Goal: Ask a question: Seek information or help from site administrators or community

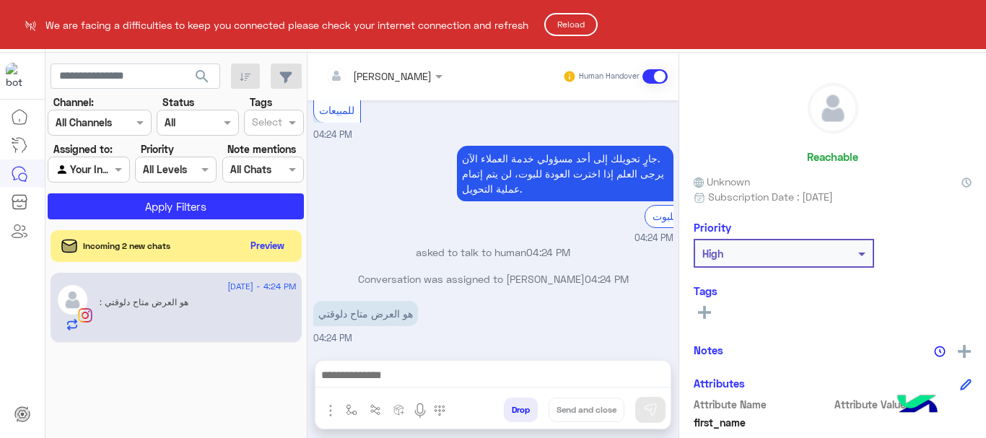
click at [585, 30] on button "Reload" at bounding box center [570, 24] width 53 height 23
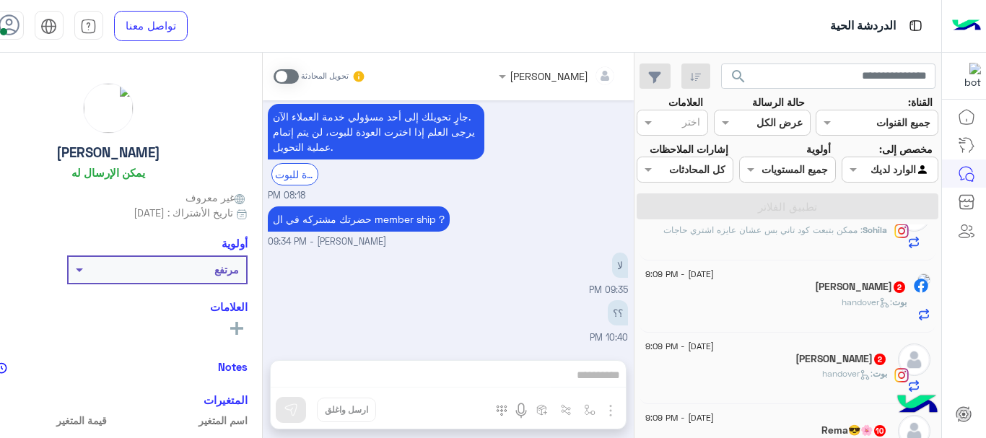
scroll to position [177, 0]
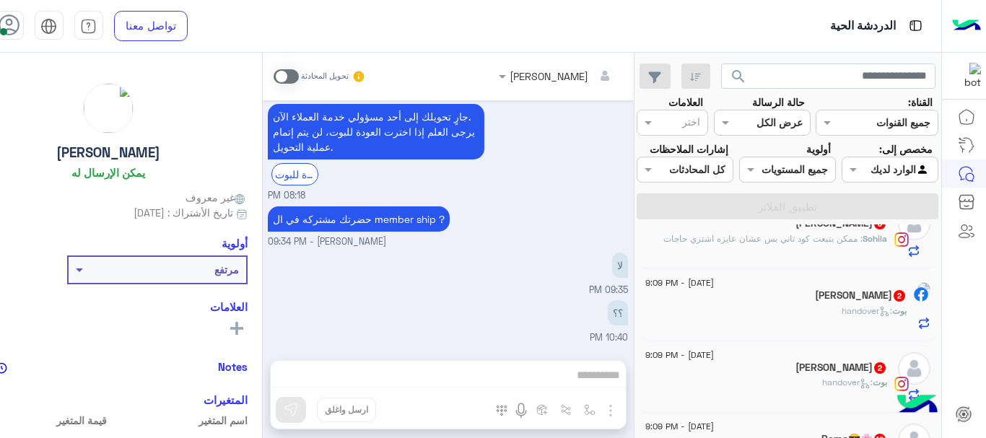
click at [657, 270] on div "31 August - 10:56 PM 🐈‍⬛ Mona (مسوؤل إداري) : اهلا بحضرتك 💙 بيوصل لحضرتك في not…" at bounding box center [787, 333] width 307 height 219
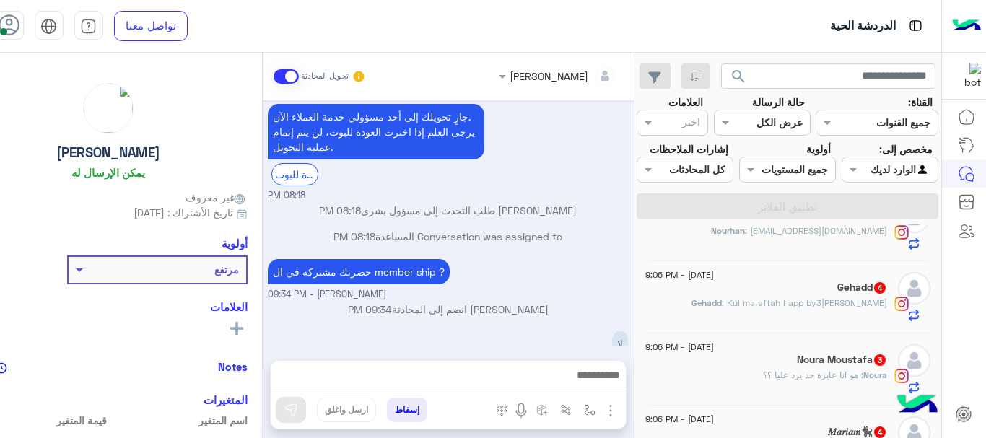
scroll to position [2514, 0]
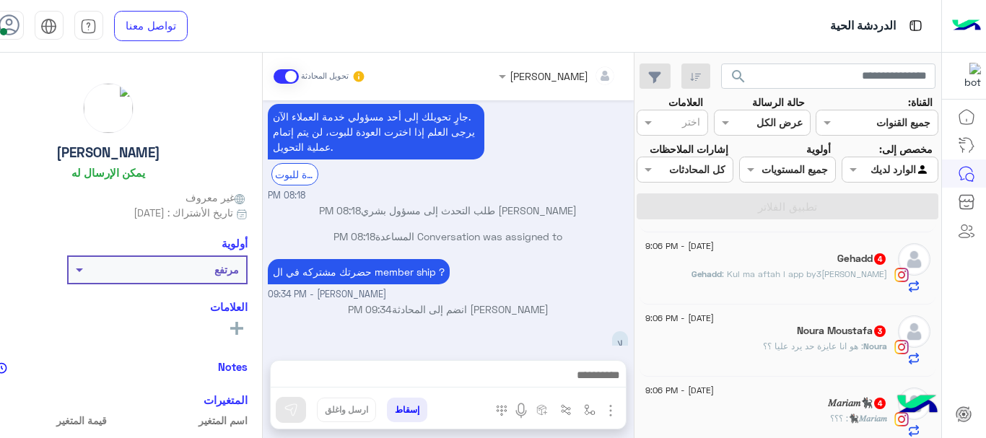
click at [733, 411] on div "𝑀𝑎𝑟𝑖𝑎𝑚🐈‍⬛ 4" at bounding box center [766, 404] width 242 height 15
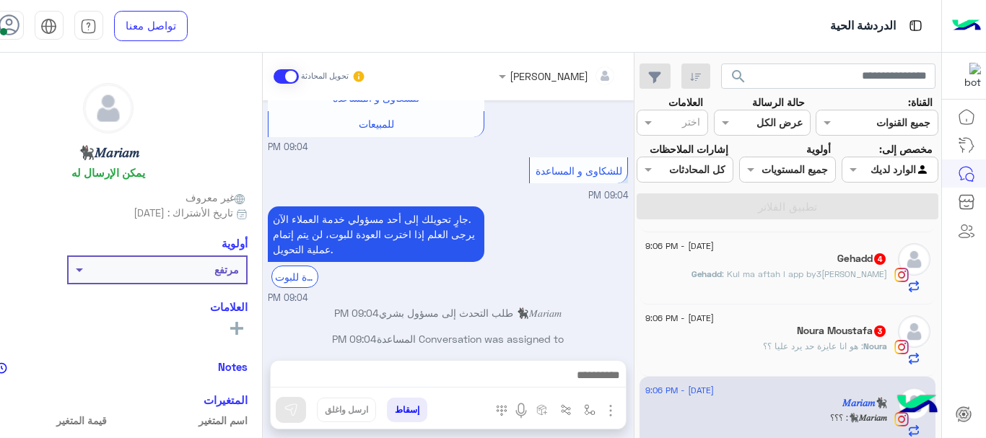
scroll to position [297, 0]
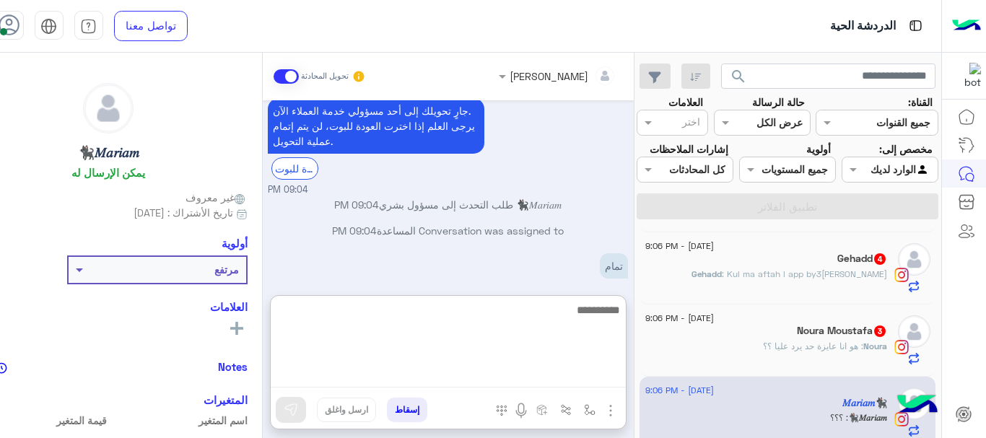
click at [429, 372] on textarea at bounding box center [448, 344] width 355 height 87
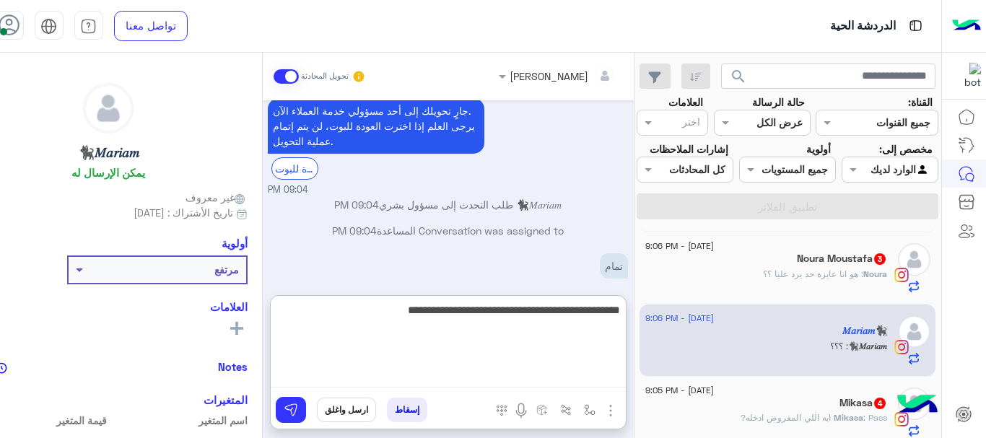
type textarea "**********"
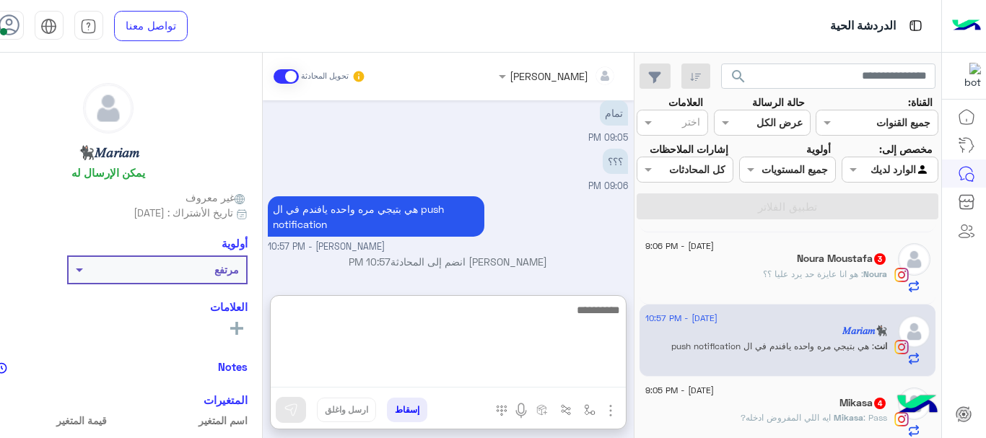
scroll to position [2539, 0]
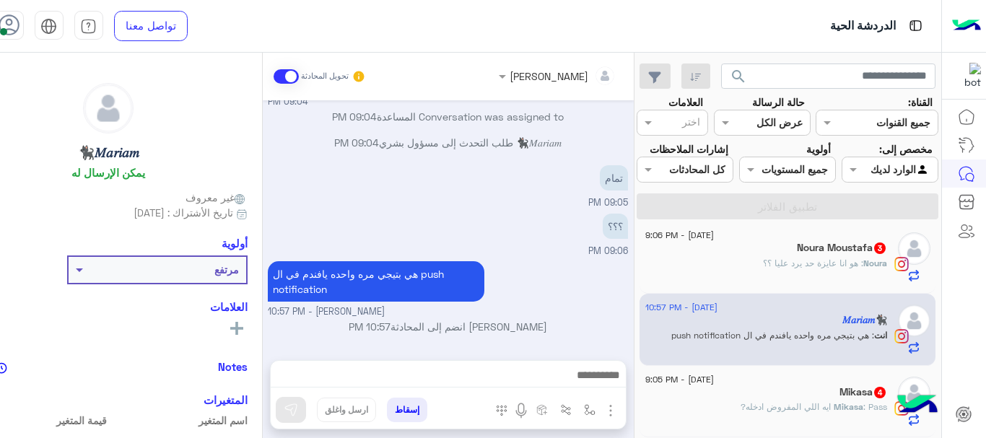
click at [766, 403] on span ": Pass ايه اللي المفروض ادخله?" at bounding box center [813, 406] width 147 height 11
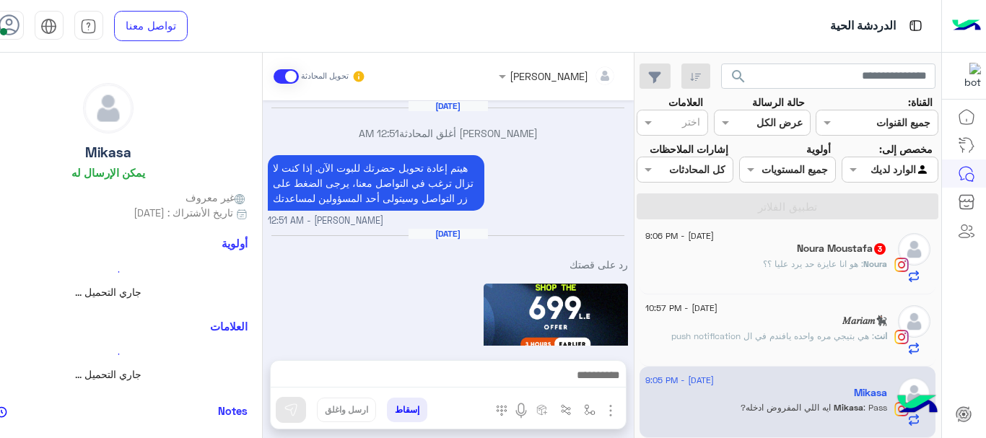
scroll to position [792, 0]
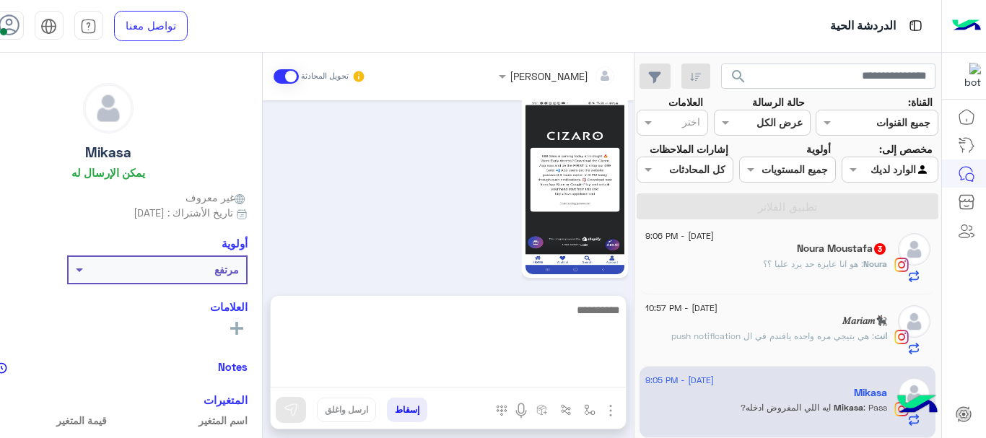
click at [567, 376] on textarea at bounding box center [448, 344] width 355 height 87
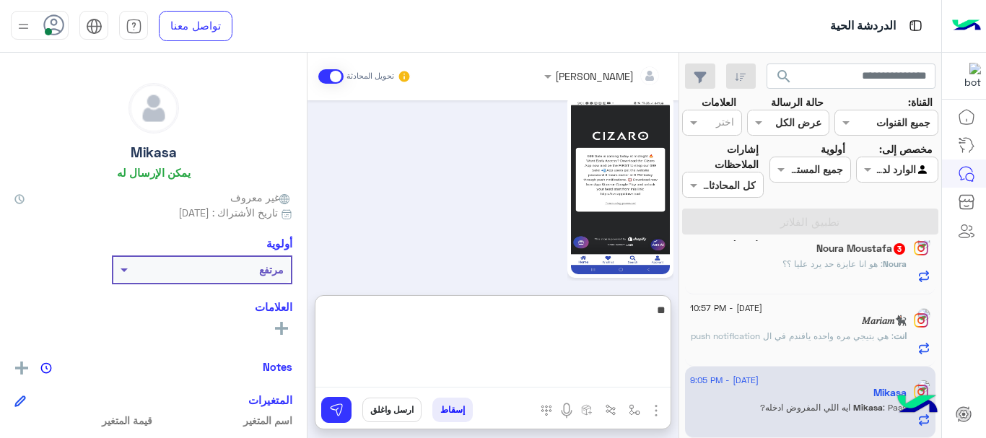
scroll to position [2395, 0]
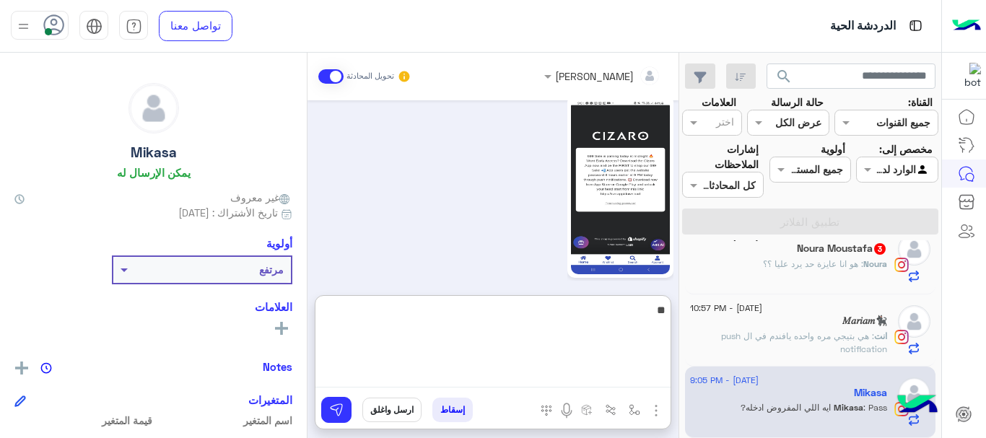
type textarea "*"
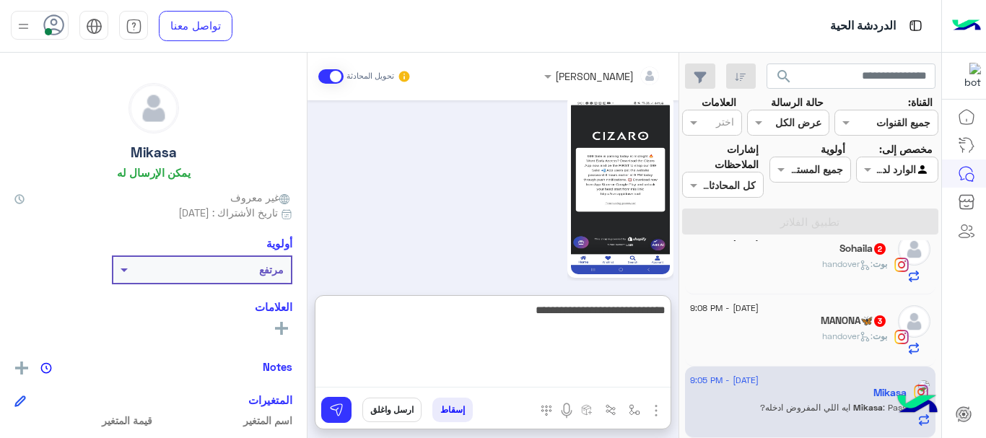
type textarea "**********"
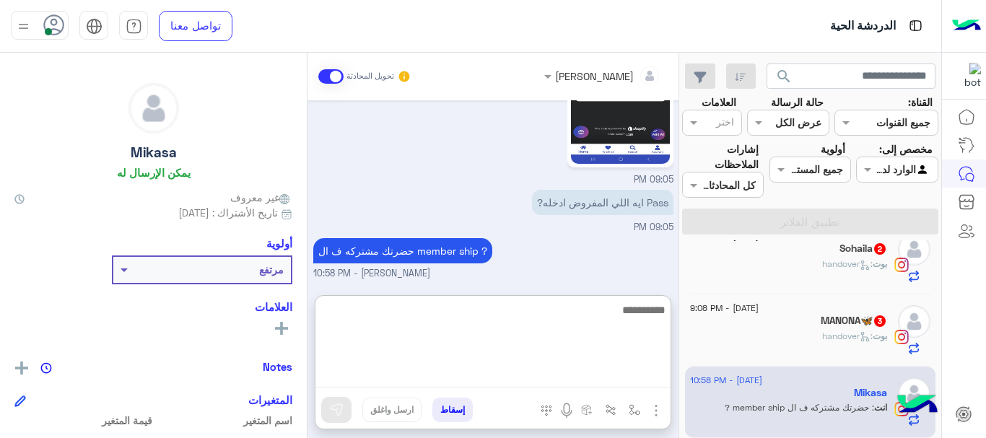
scroll to position [930, 0]
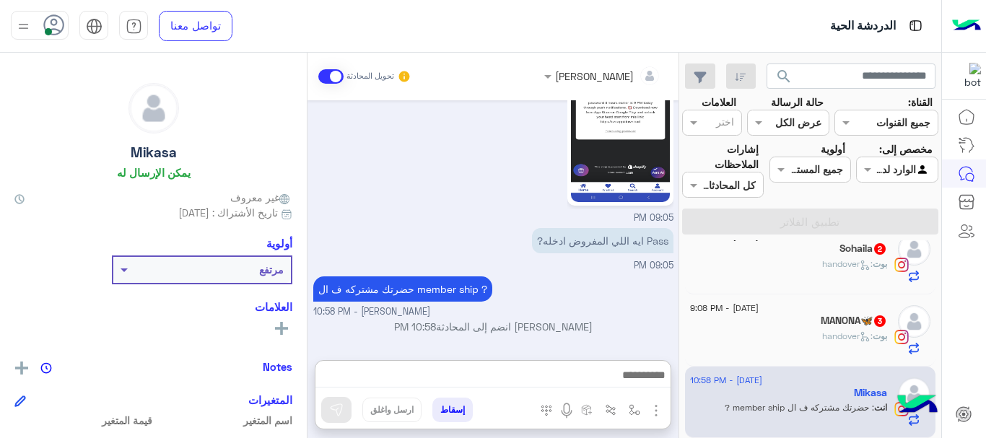
click at [811, 343] on div "بوت : handover" at bounding box center [788, 342] width 197 height 25
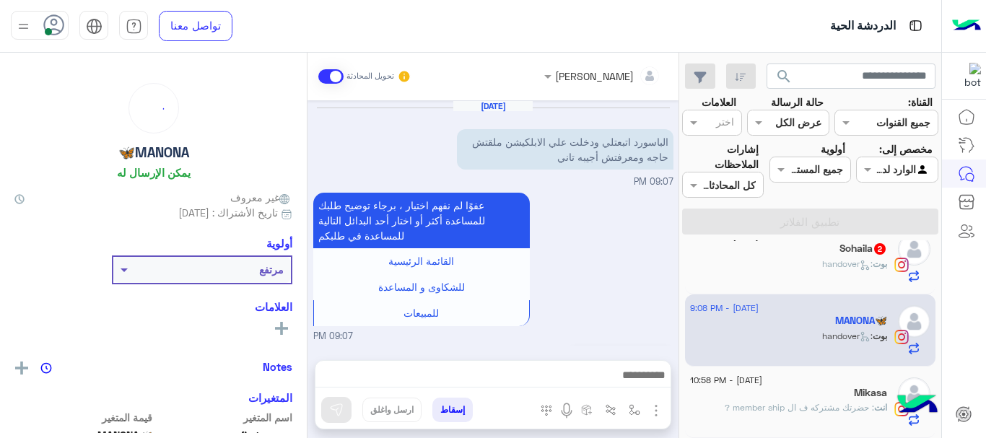
scroll to position [649, 0]
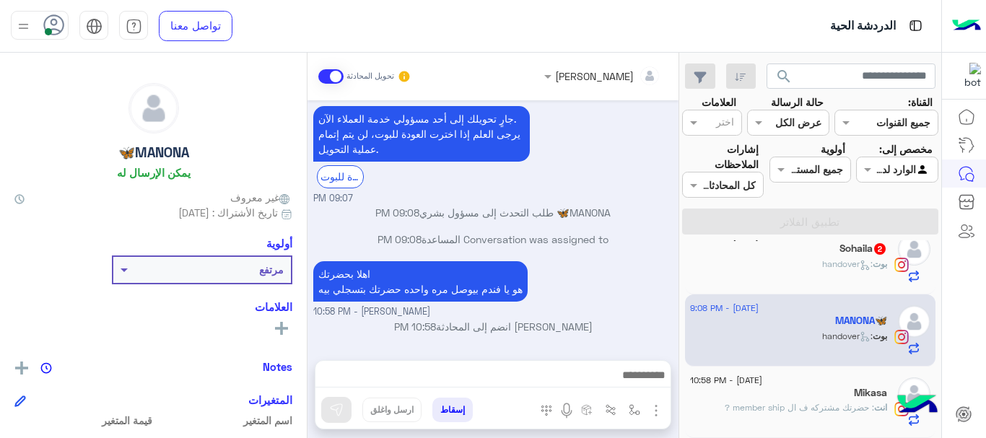
click at [834, 391] on div "Mikasa" at bounding box center [788, 394] width 197 height 15
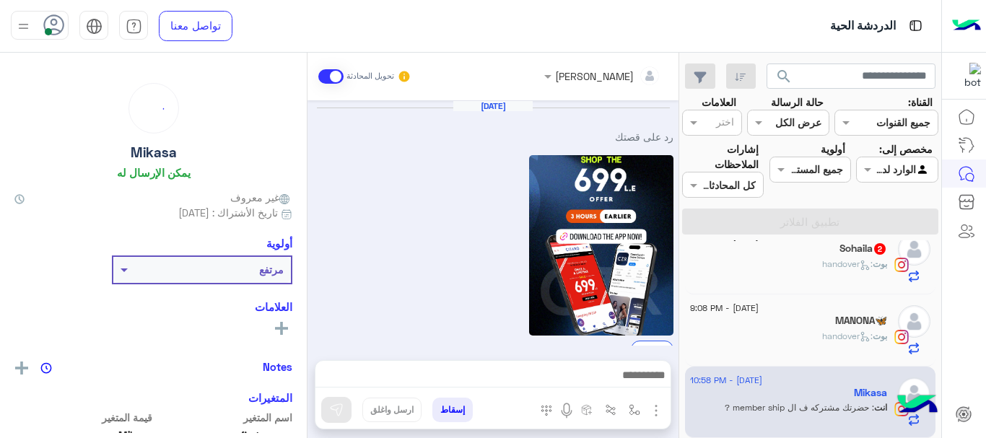
scroll to position [736, 0]
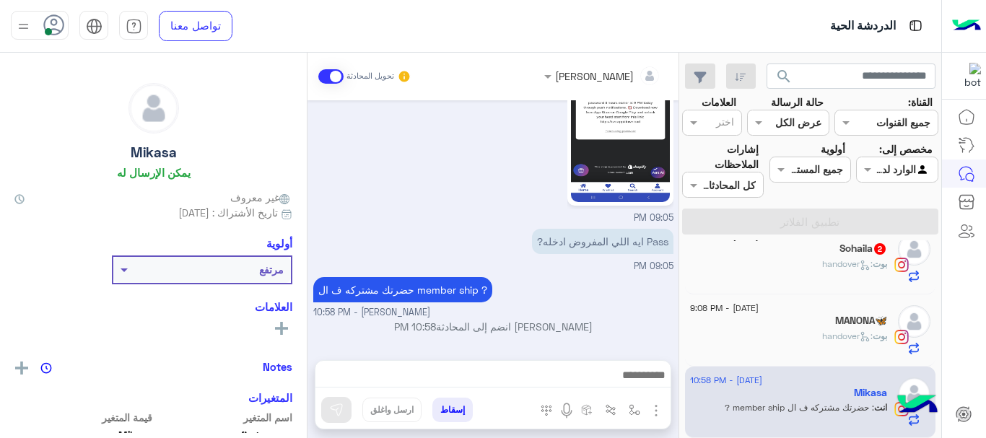
click at [828, 261] on span ": handover" at bounding box center [847, 263] width 51 height 11
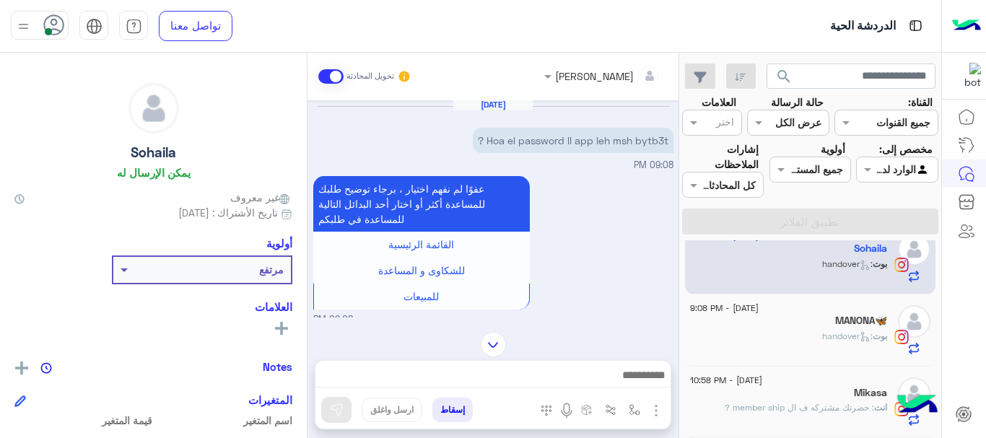
scroll to position [224, 0]
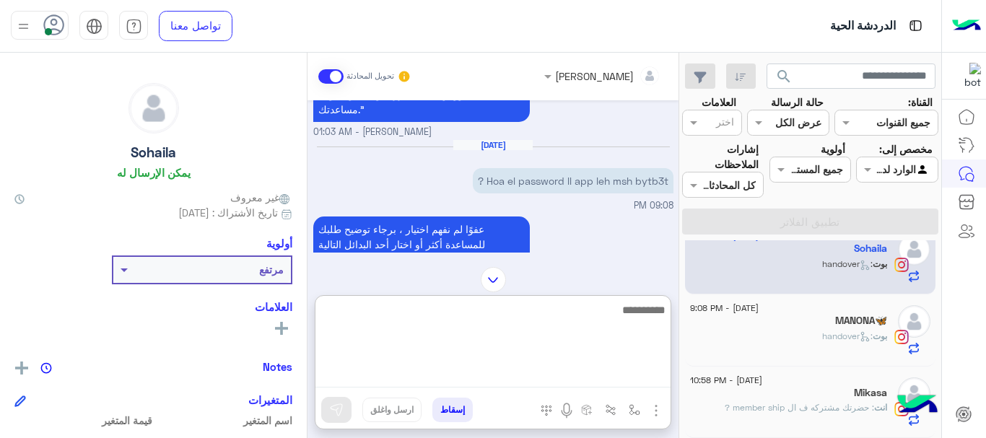
click at [629, 368] on textarea at bounding box center [492, 344] width 355 height 87
type textarea "*"
type textarea "**********"
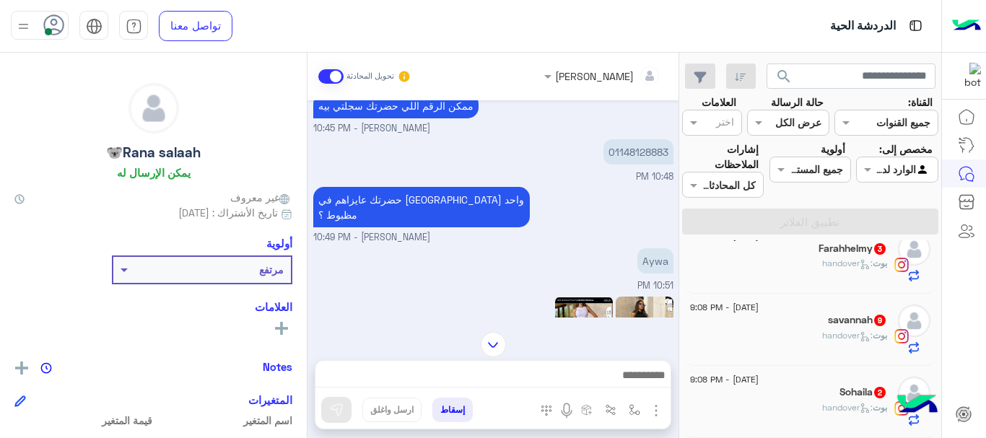
scroll to position [503, 0]
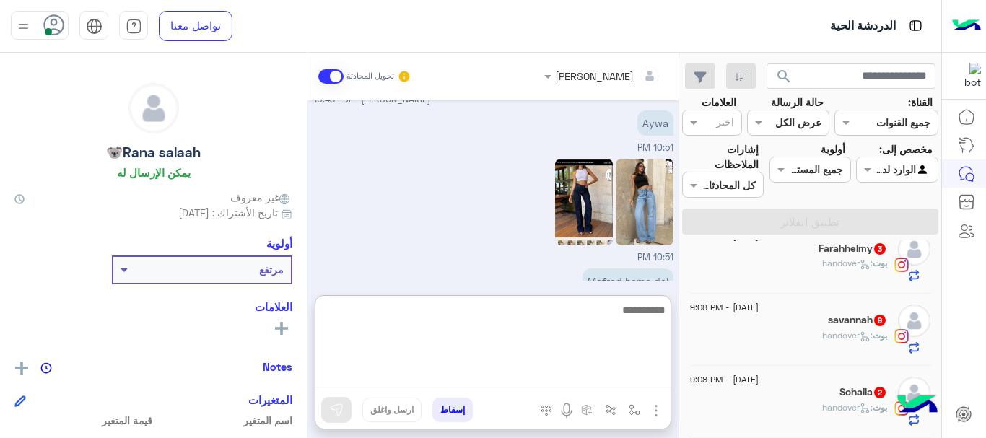
click at [393, 378] on textarea at bounding box center [492, 344] width 355 height 87
type textarea "*"
type textarea "**********"
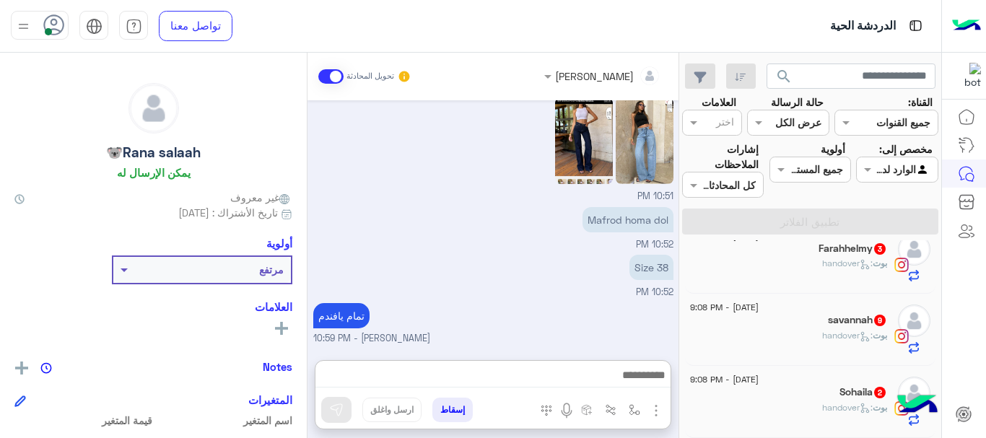
click at [800, 396] on div "Sohaila 2" at bounding box center [788, 393] width 197 height 15
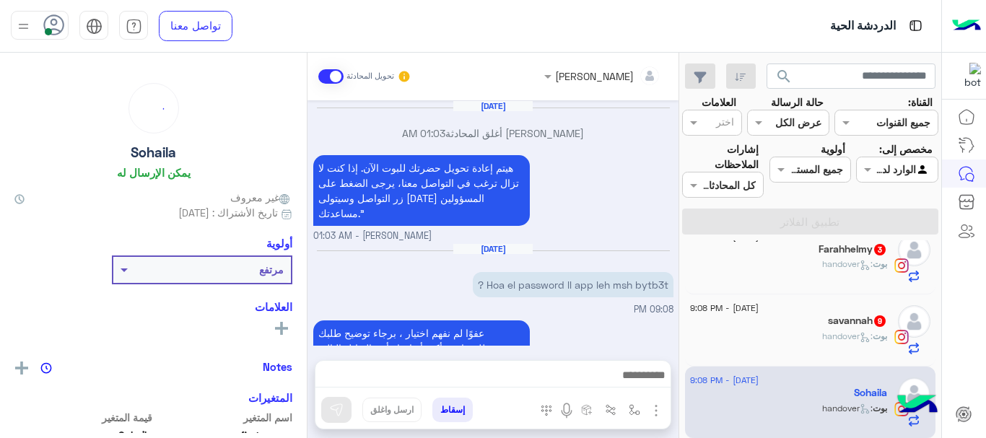
scroll to position [417, 0]
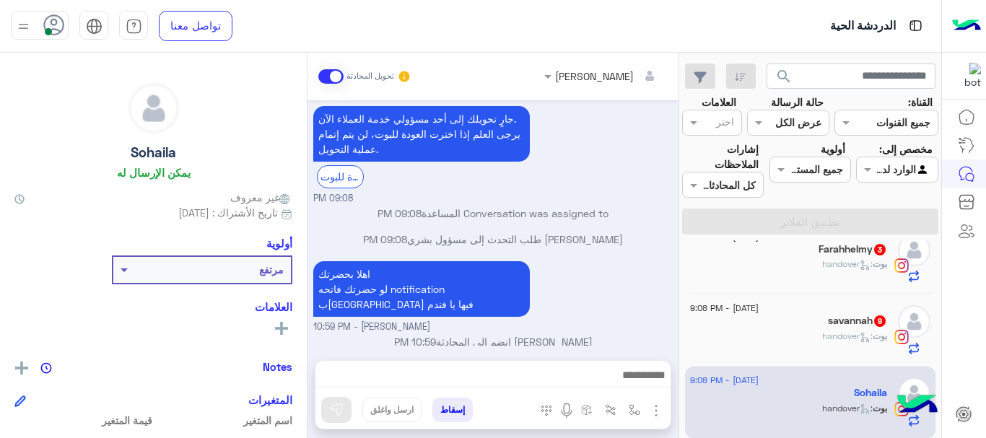
click at [845, 349] on div "بوت : handover" at bounding box center [788, 342] width 197 height 25
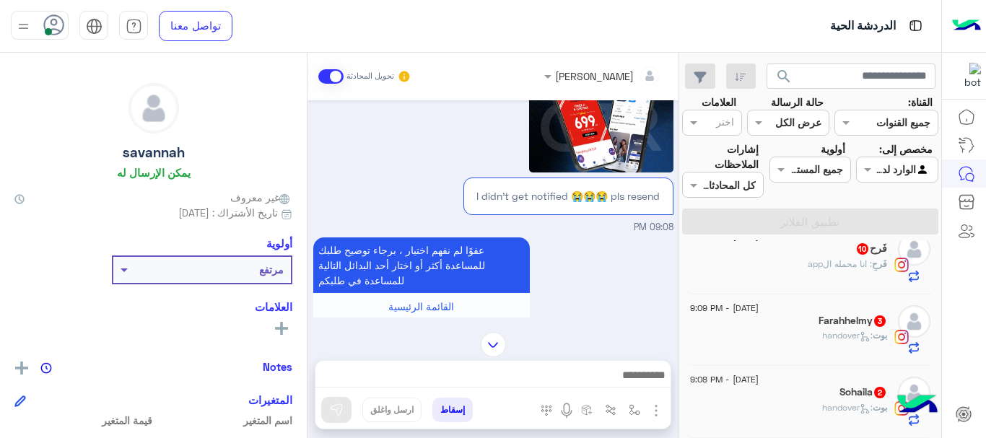
scroll to position [392, 0]
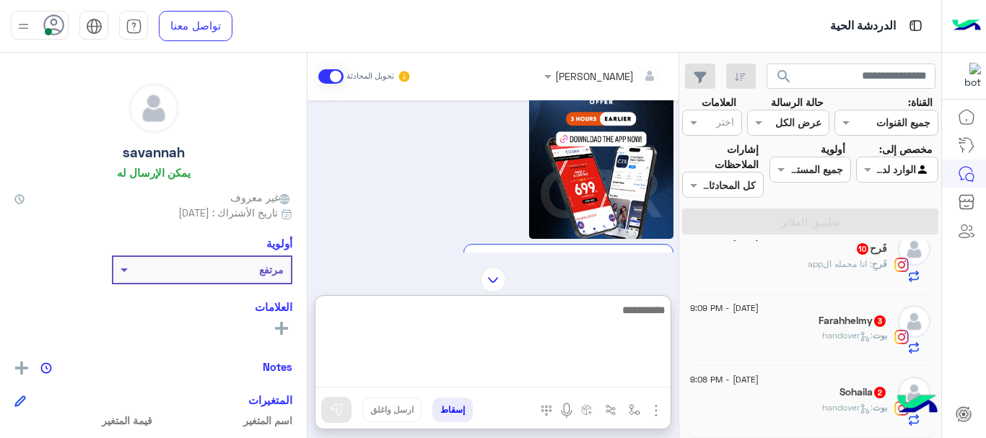
click at [552, 375] on textarea at bounding box center [492, 344] width 355 height 87
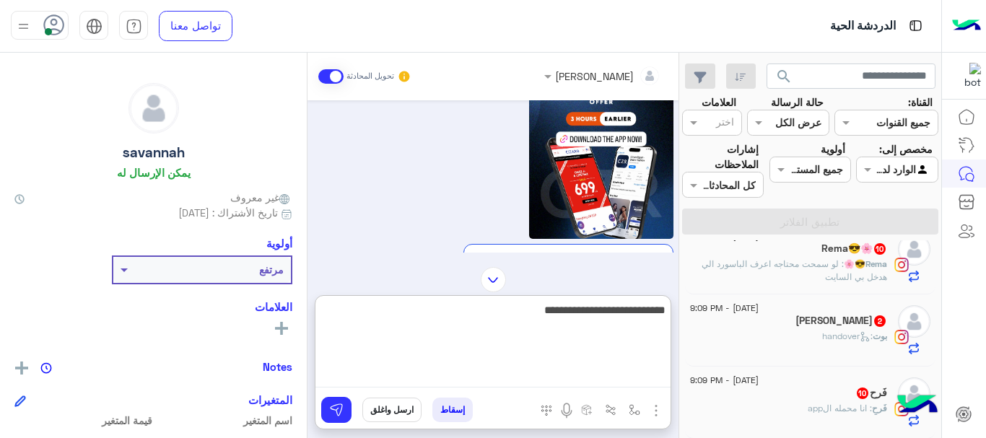
scroll to position [1819, 0]
type textarea "**********"
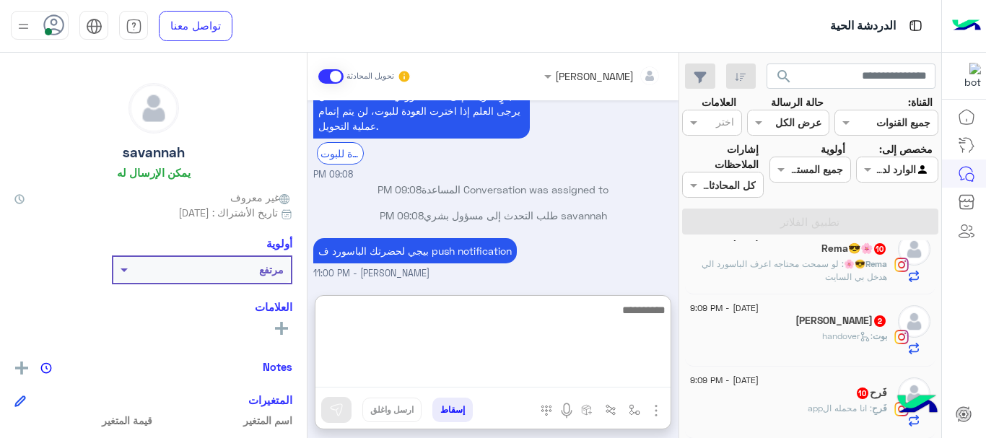
scroll to position [842, 0]
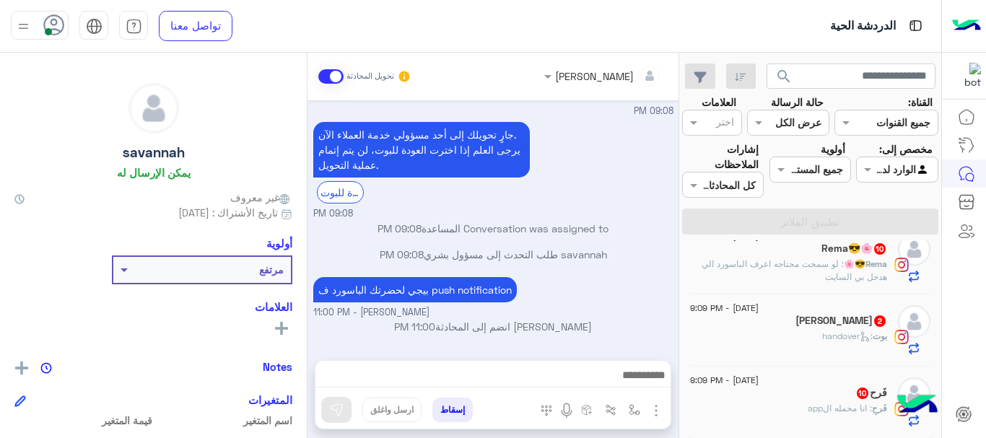
click at [824, 399] on div "فَرحٍ 10" at bounding box center [788, 394] width 197 height 15
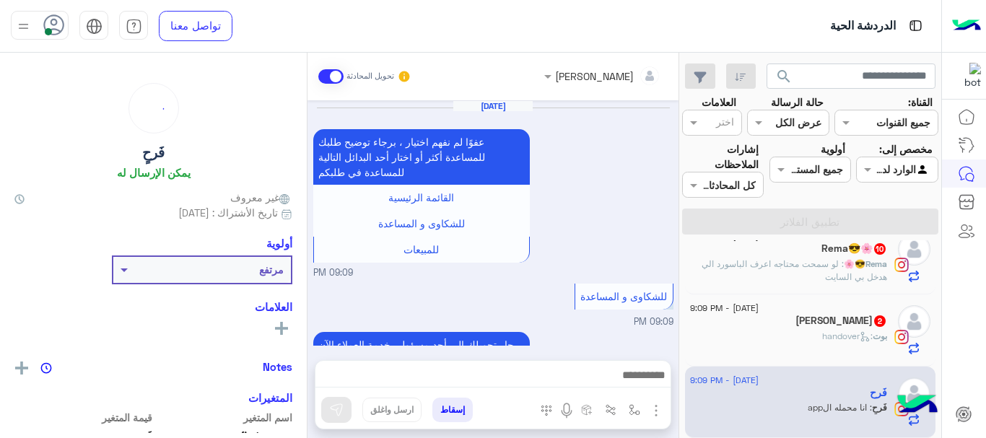
scroll to position [385, 0]
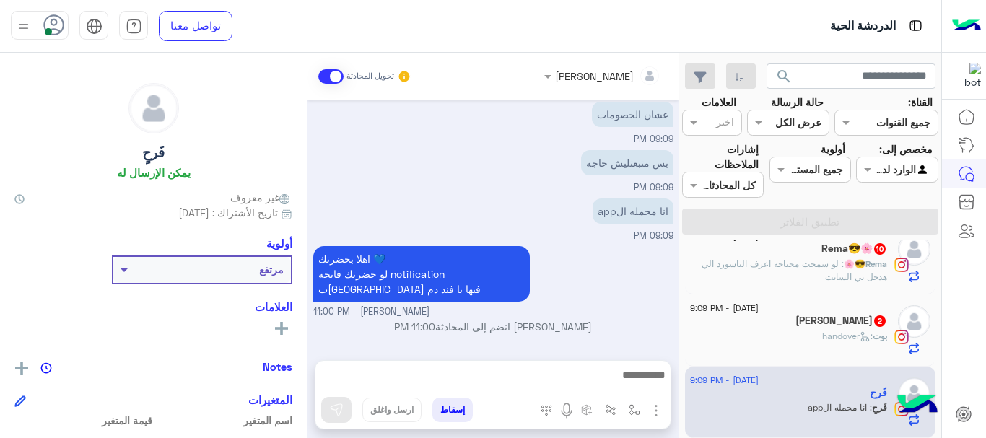
click at [822, 320] on h5 "Aya Sherif 2" at bounding box center [841, 321] width 92 height 12
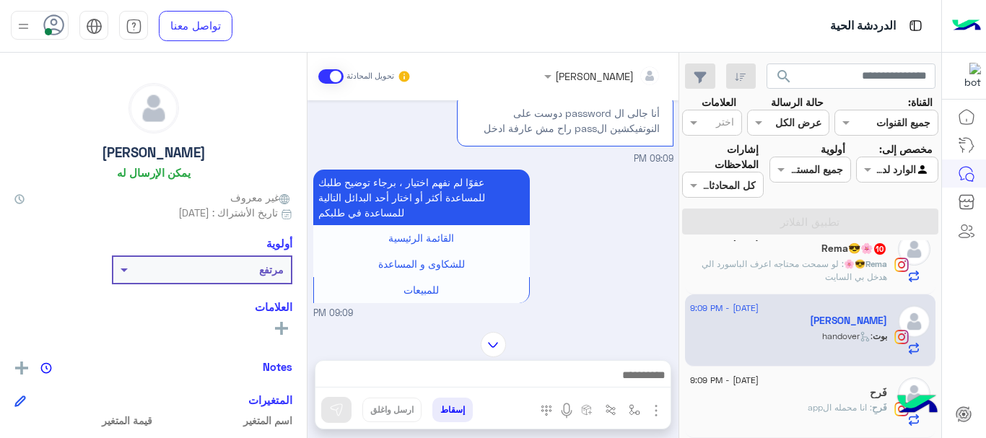
scroll to position [194, 0]
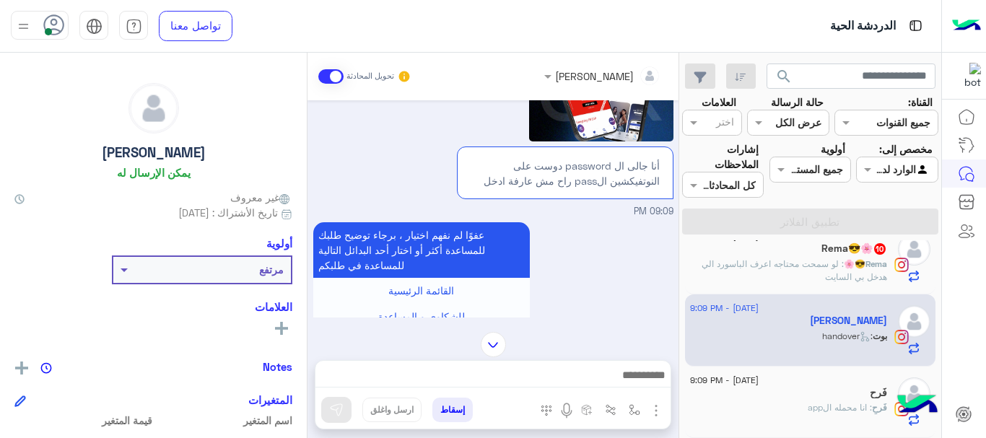
click at [854, 416] on div "فَرحٍ : انا محمله الapp" at bounding box center [788, 413] width 197 height 25
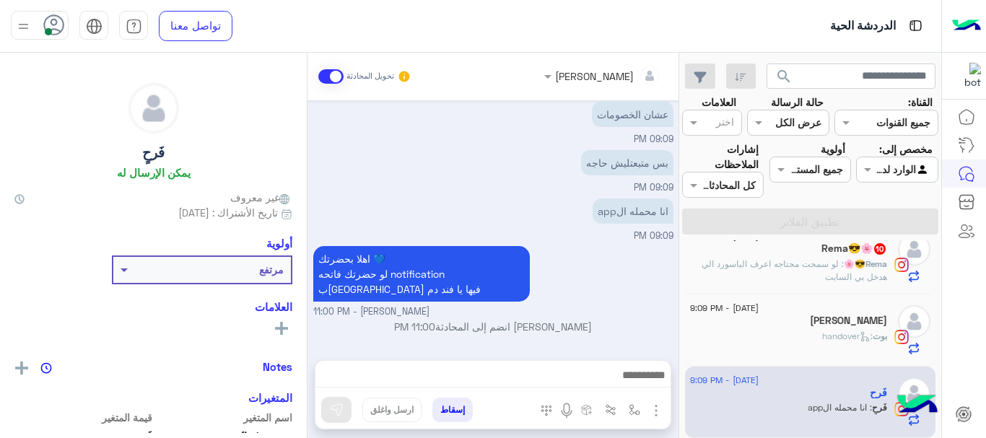
scroll to position [1747, 0]
click at [813, 333] on span ": لو سمحت محتاجه اعرف الباسورد الي هدخل بي السايت" at bounding box center [793, 343] width 185 height 24
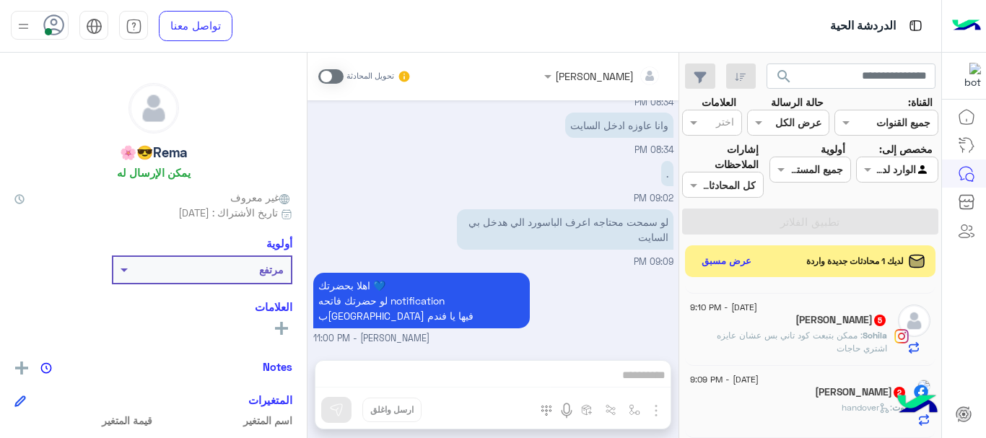
scroll to position [1575, 0]
click at [751, 412] on div "بوت : handover" at bounding box center [798, 413] width 217 height 25
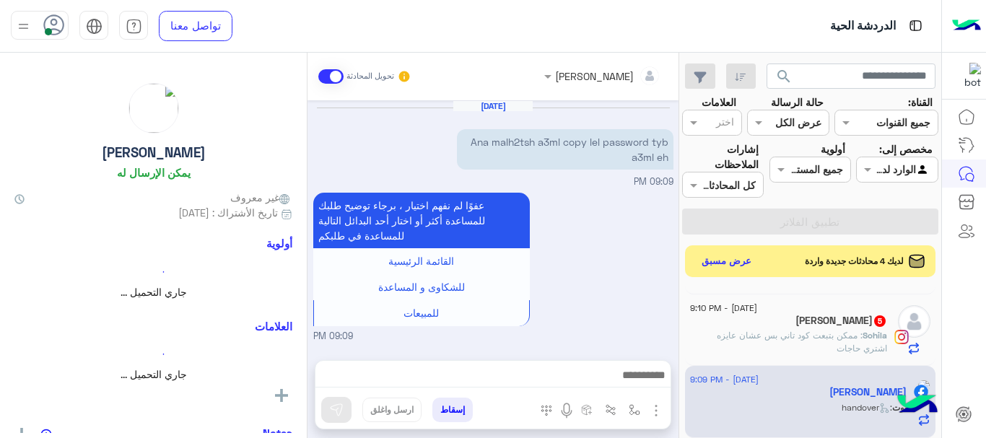
scroll to position [201, 0]
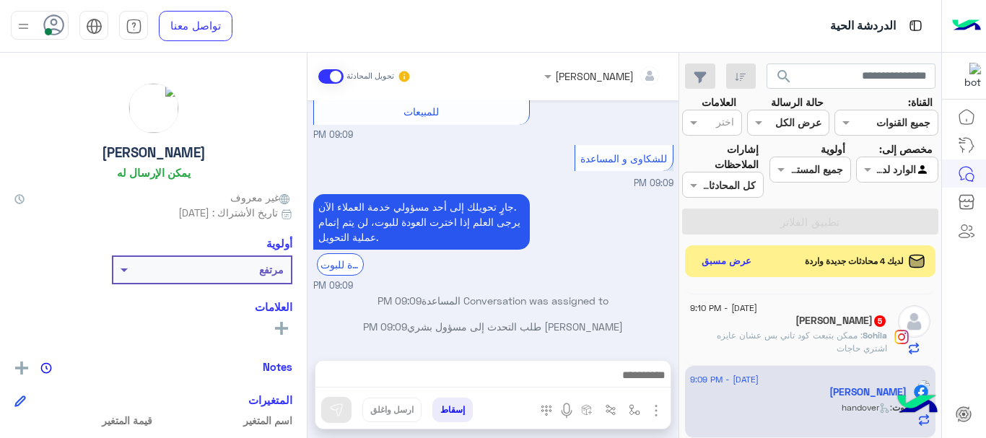
click at [614, 245] on div "جارٍ تحويلك إلى أحد مسؤولي خدمة العملاء الآن. يرجى العلم إذا اخترت العودة للبوت…" at bounding box center [493, 242] width 360 height 102
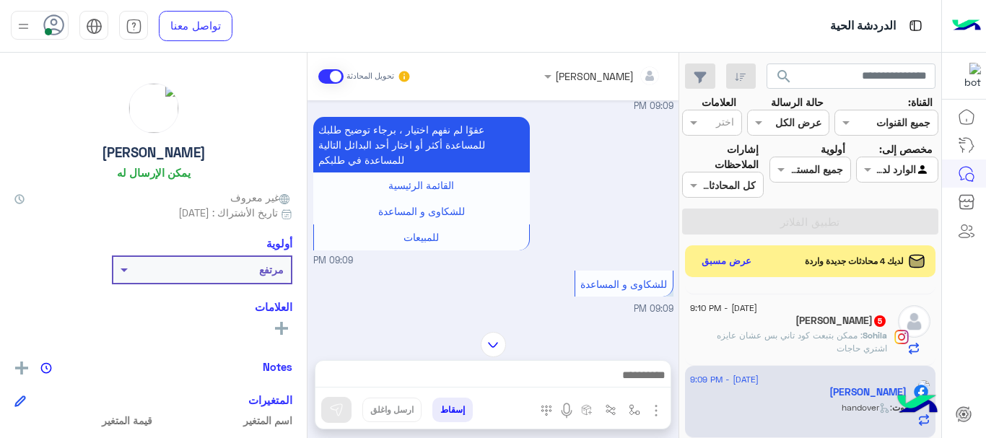
scroll to position [0, 0]
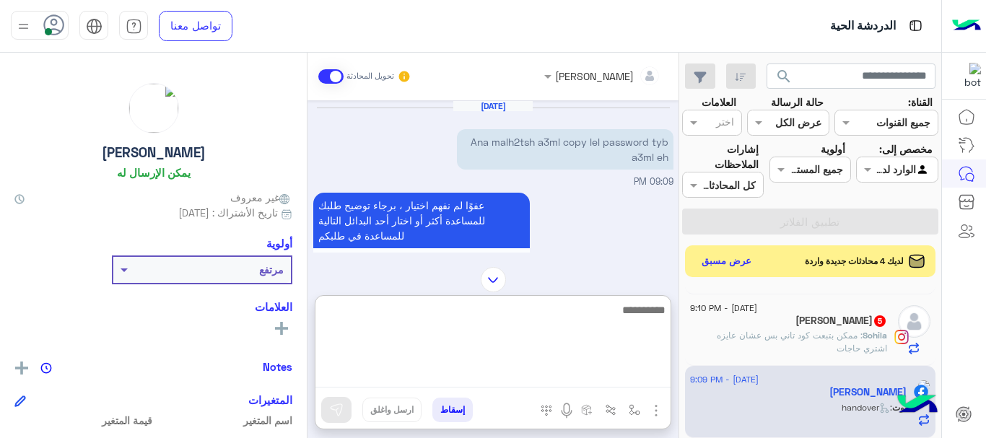
click at [604, 377] on textarea at bounding box center [492, 344] width 355 height 87
type textarea "*"
type textarea "**********"
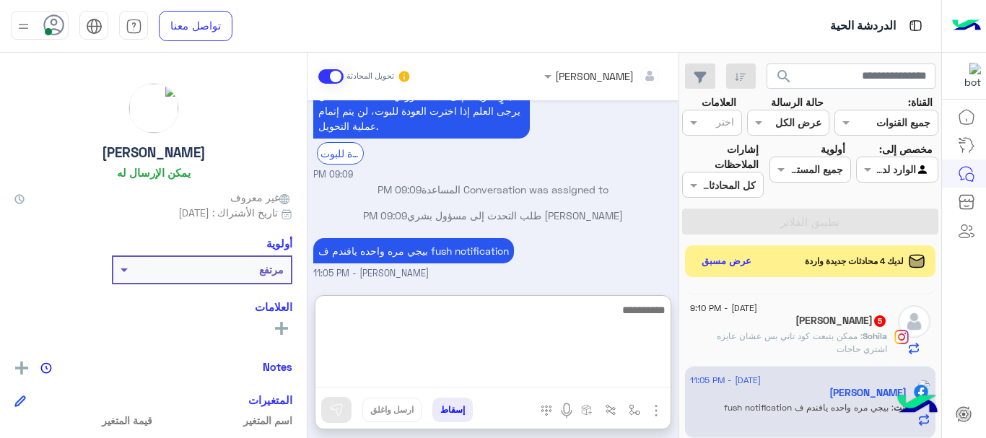
scroll to position [338, 0]
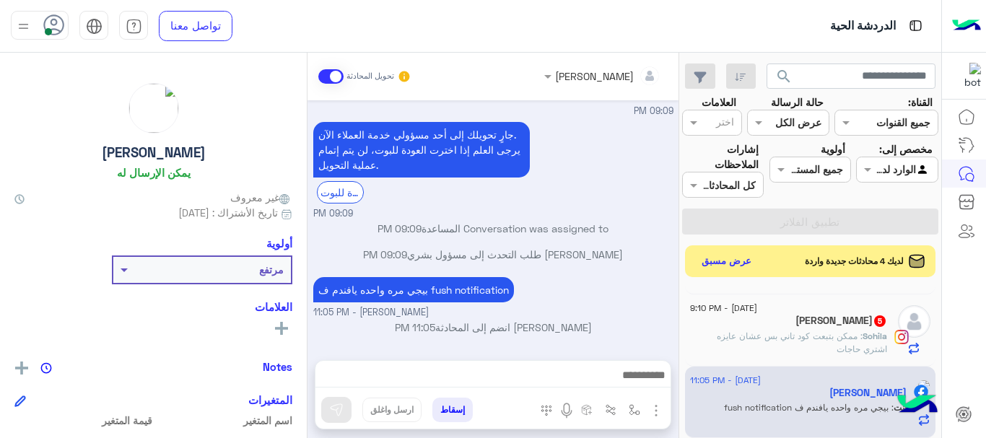
click at [751, 336] on span ": ممكن بتبعت كود تاني بس عشان عايزه اشتري حاجات" at bounding box center [802, 343] width 170 height 24
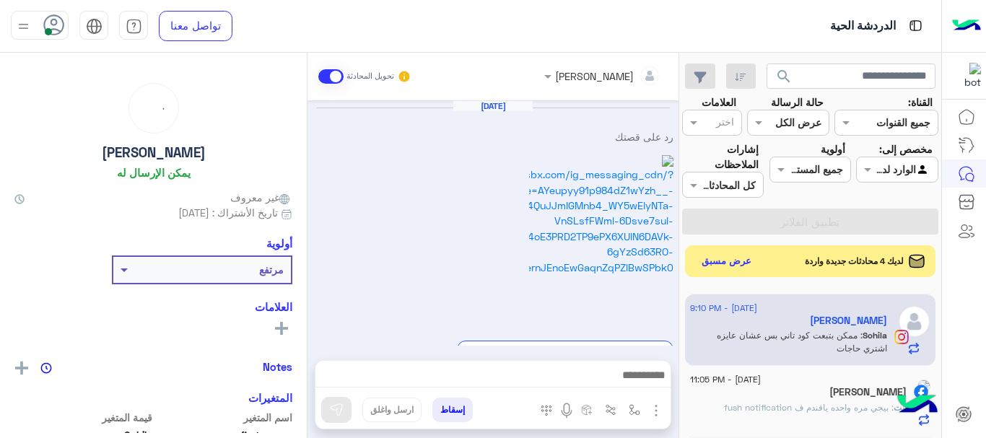
scroll to position [600, 0]
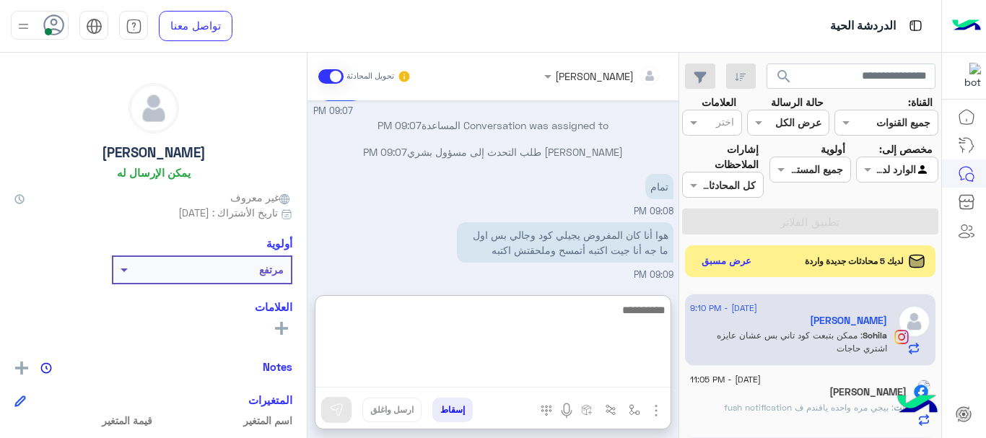
click at [589, 376] on textarea at bounding box center [492, 344] width 355 height 87
type textarea "*"
type textarea "**********"
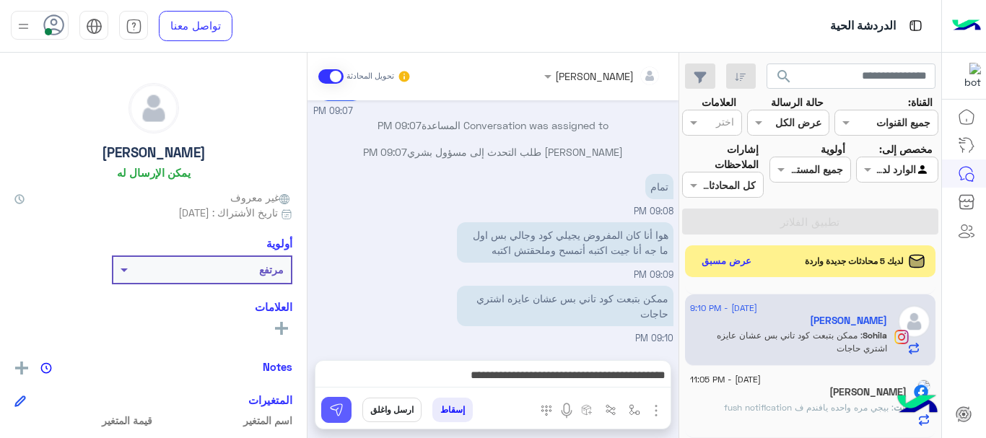
click at [332, 419] on button at bounding box center [336, 410] width 30 height 26
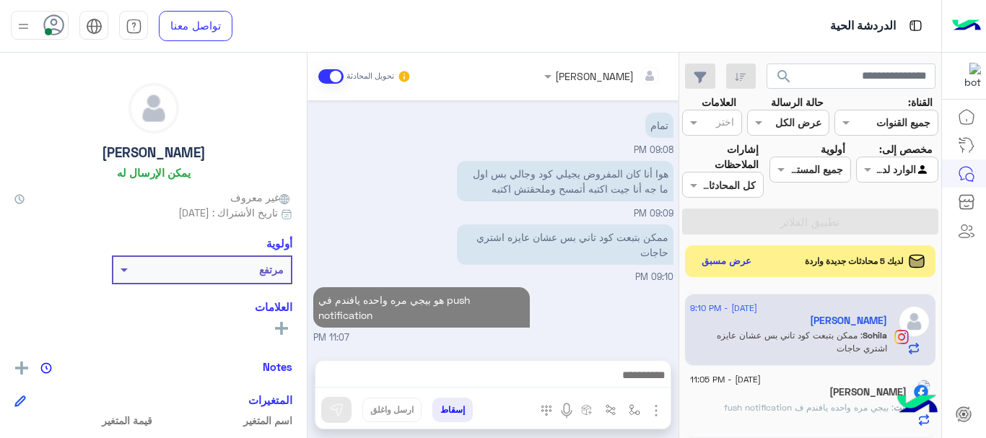
click at [829, 398] on h5 "Farida Amgad" at bounding box center [867, 392] width 77 height 12
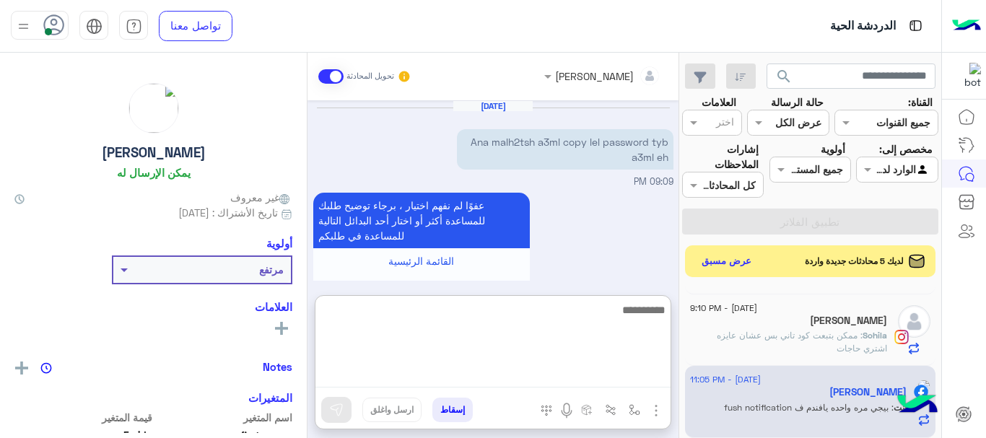
scroll to position [274, 0]
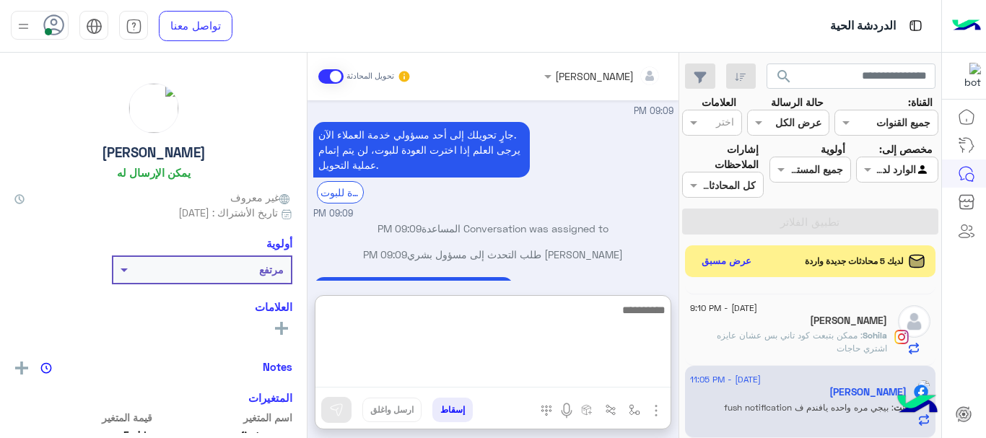
click at [583, 379] on textarea at bounding box center [492, 344] width 355 height 87
type textarea "****"
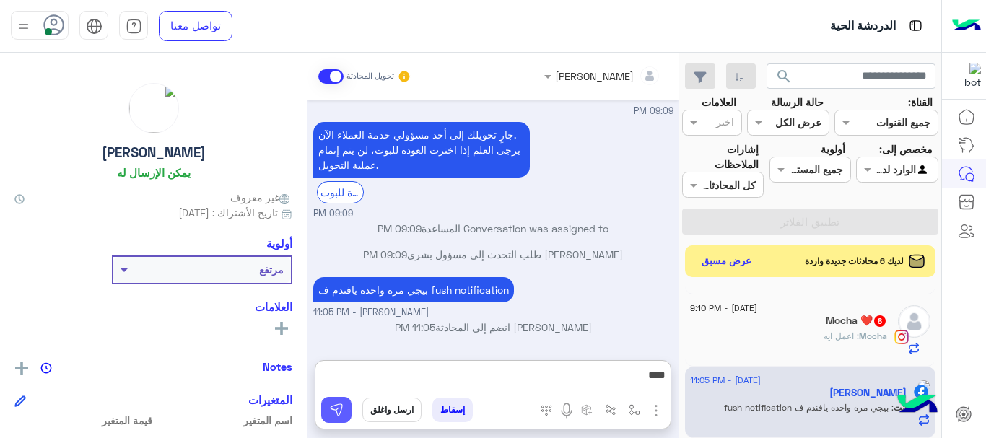
click at [347, 410] on button at bounding box center [336, 410] width 30 height 26
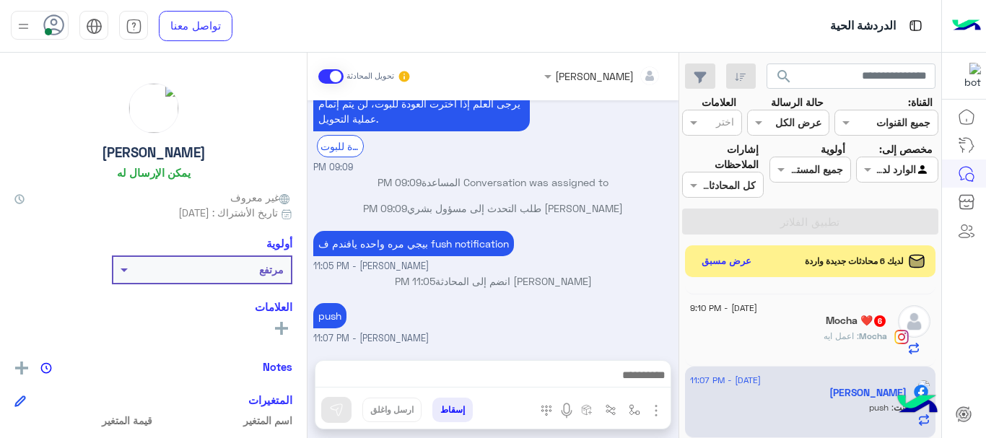
click at [832, 328] on div "Mocha ❤️ 6" at bounding box center [788, 322] width 197 height 15
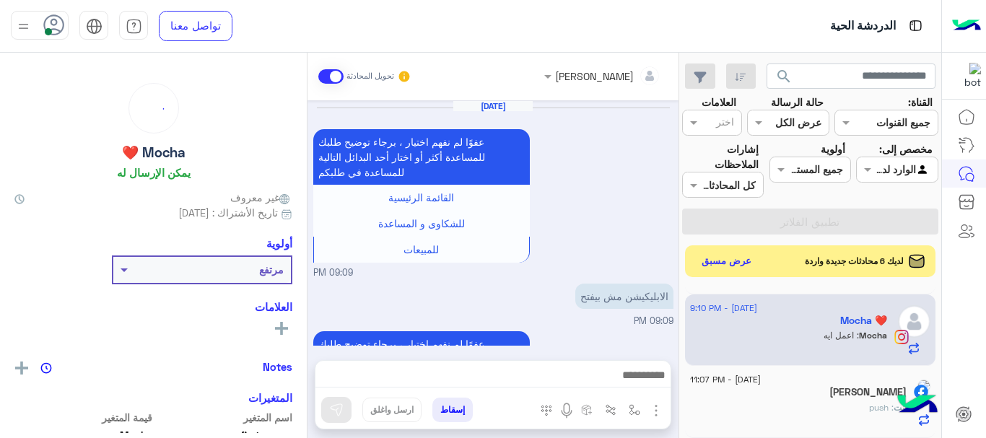
scroll to position [657, 0]
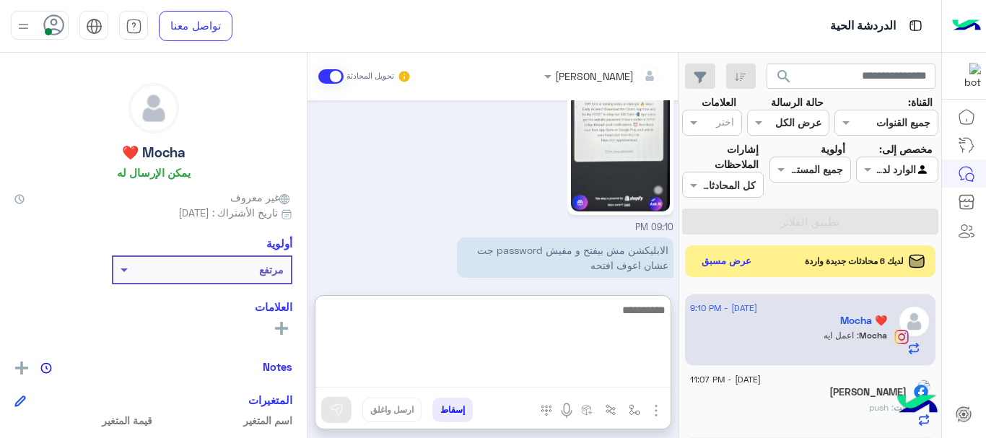
click at [610, 370] on textarea at bounding box center [492, 344] width 355 height 87
type textarea "*"
type textarea "**"
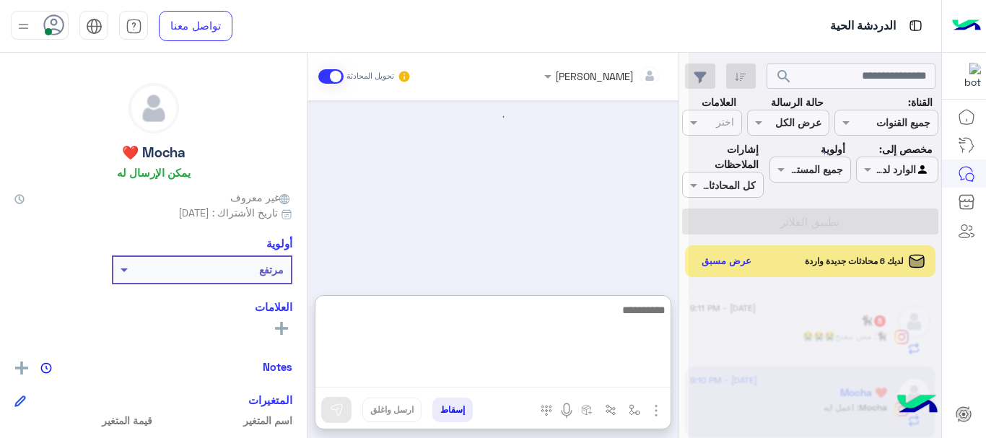
type textarea "*"
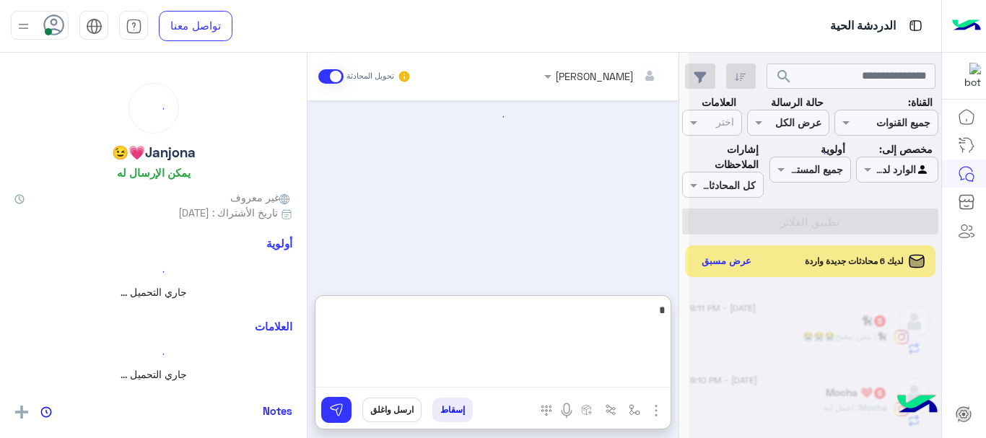
scroll to position [464, 0]
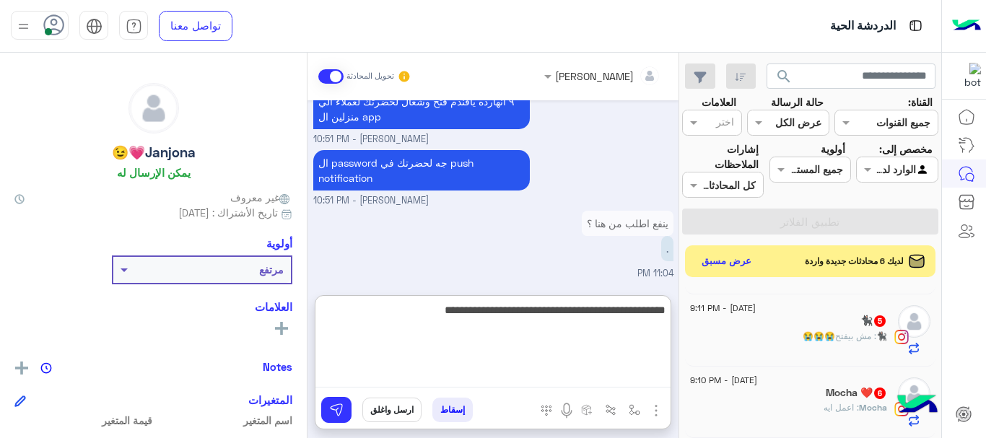
type textarea "**********"
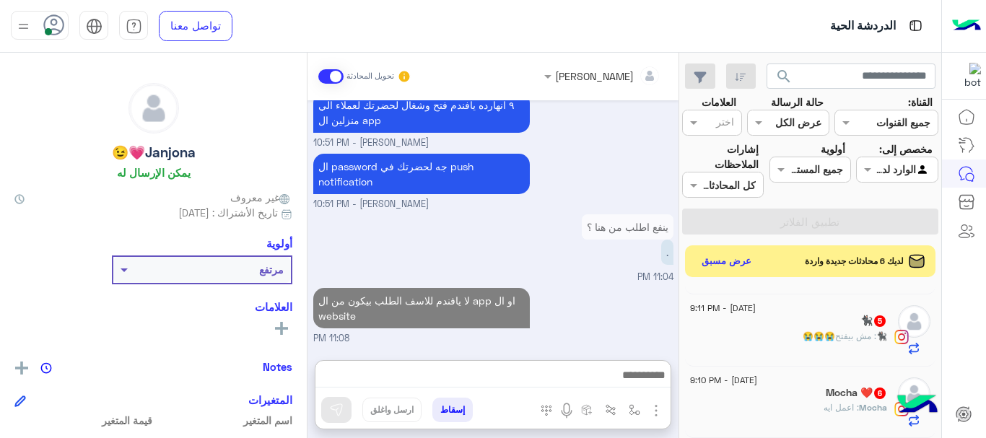
click at [761, 408] on div "Mocha : اعمل ايه" at bounding box center [788, 413] width 197 height 25
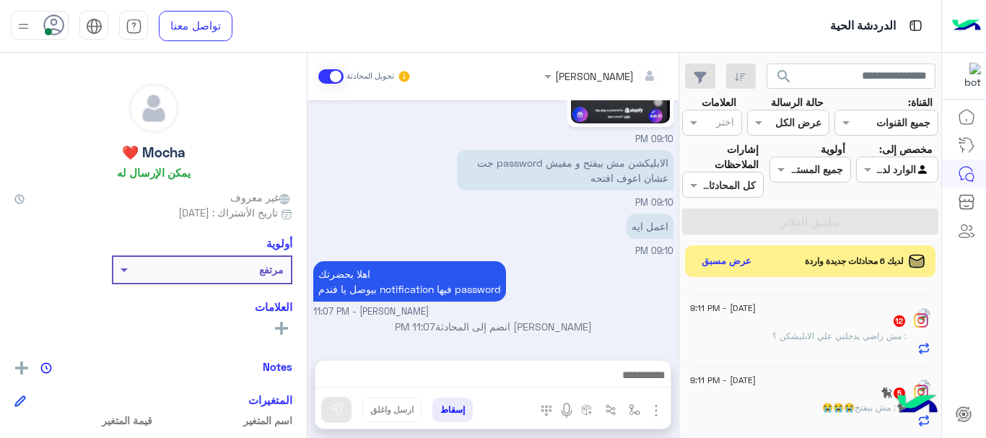
scroll to position [1287, 0]
click at [803, 404] on span ": مش بيفتح😭😭😭" at bounding box center [840, 407] width 74 height 11
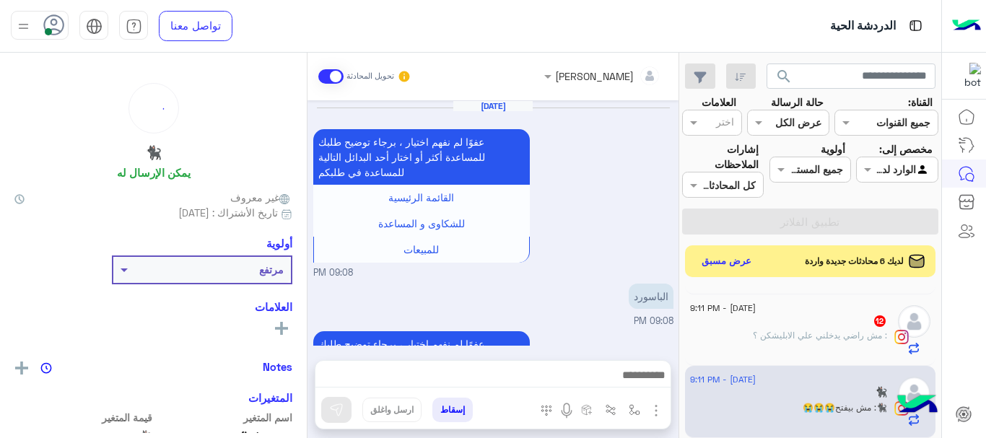
scroll to position [476, 0]
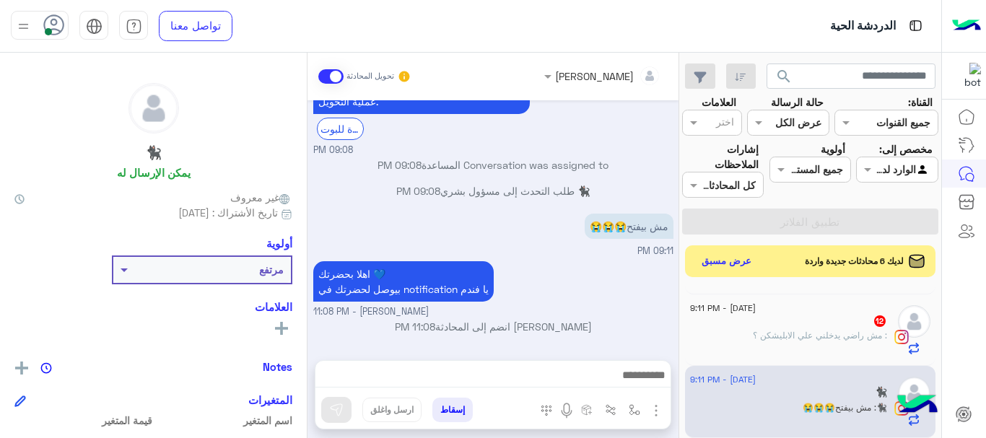
click at [855, 322] on div "12" at bounding box center [788, 322] width 197 height 15
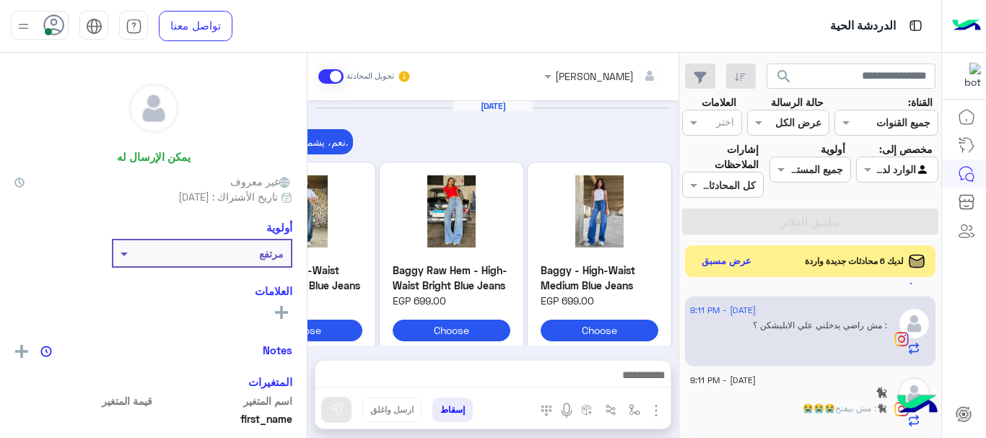
scroll to position [738, 0]
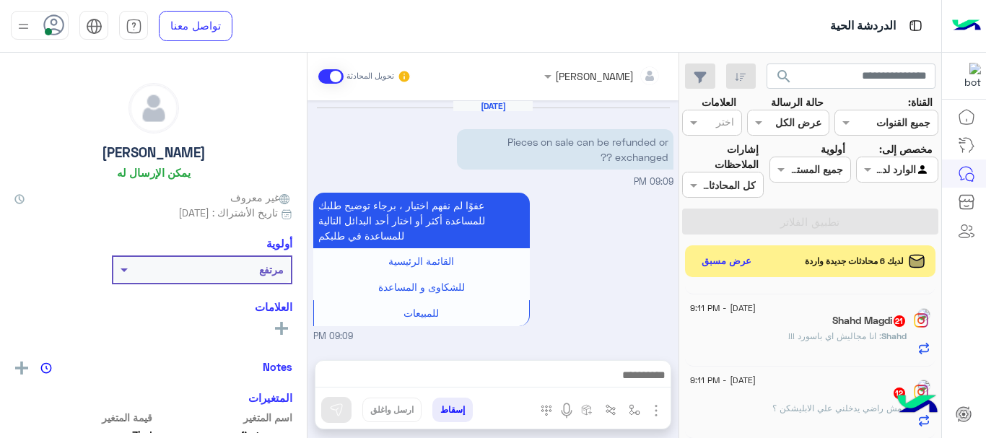
scroll to position [1142, 0]
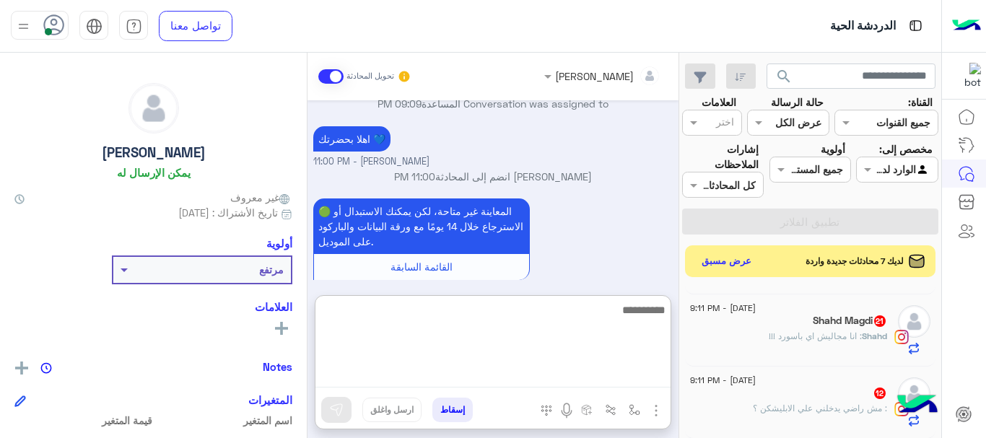
click at [585, 379] on textarea at bounding box center [492, 344] width 355 height 87
type textarea "*"
type textarea "**********"
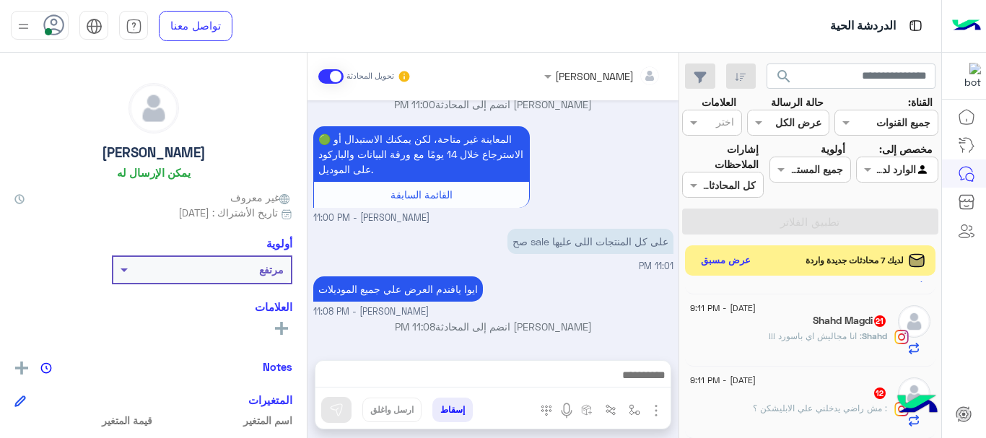
scroll to position [1141, 0]
click at [717, 267] on button "عرض مسبق" at bounding box center [726, 260] width 61 height 19
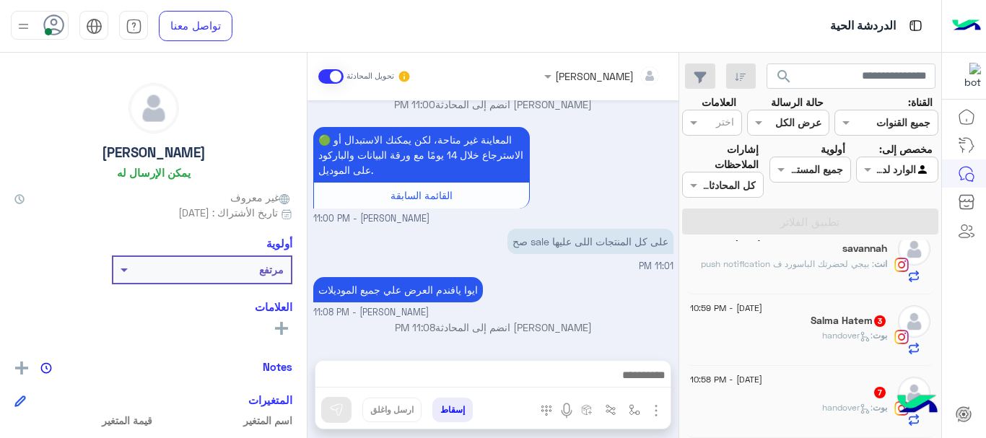
scroll to position [342, 0]
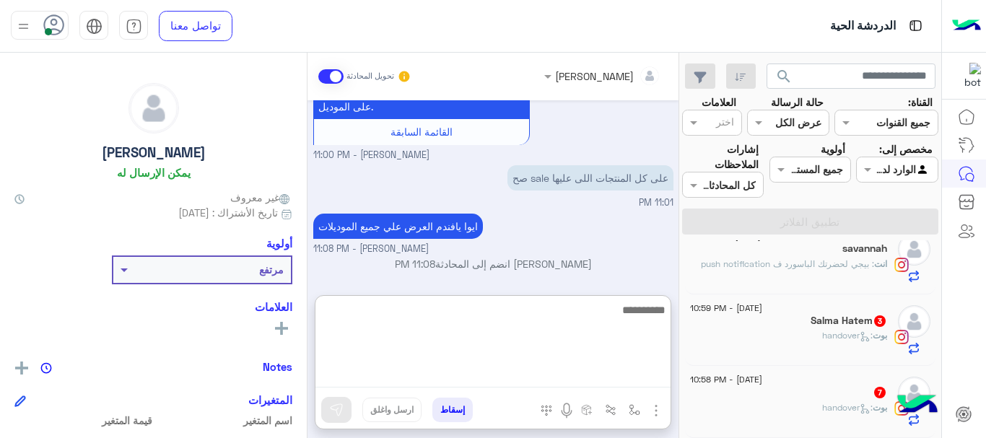
click at [599, 377] on textarea at bounding box center [492, 344] width 355 height 87
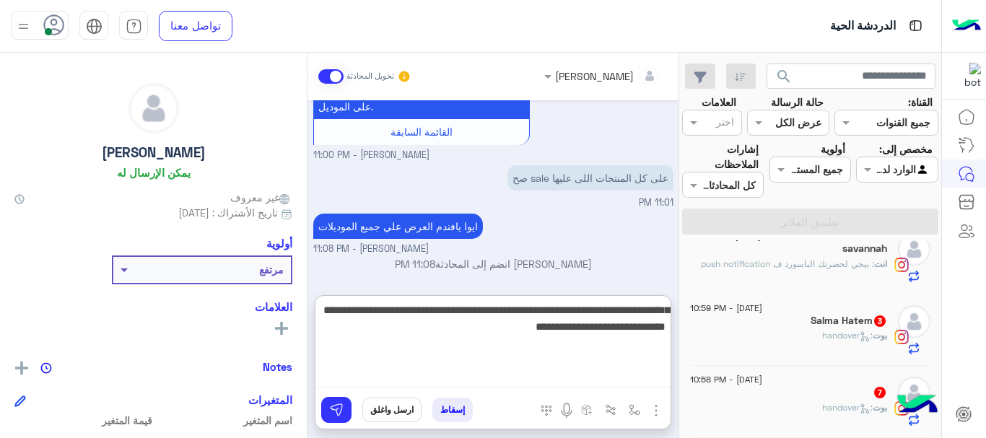
type textarea "**********"
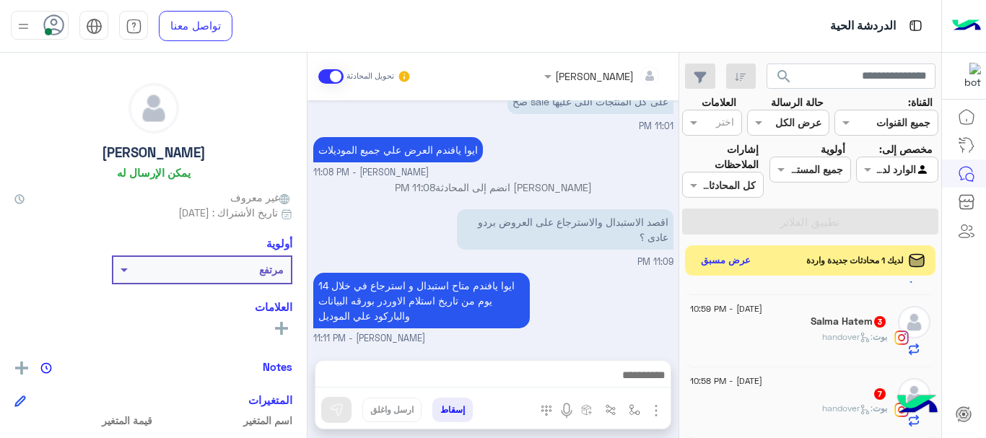
scroll to position [419, 0]
click at [736, 267] on button "عرض مسبق" at bounding box center [726, 260] width 61 height 19
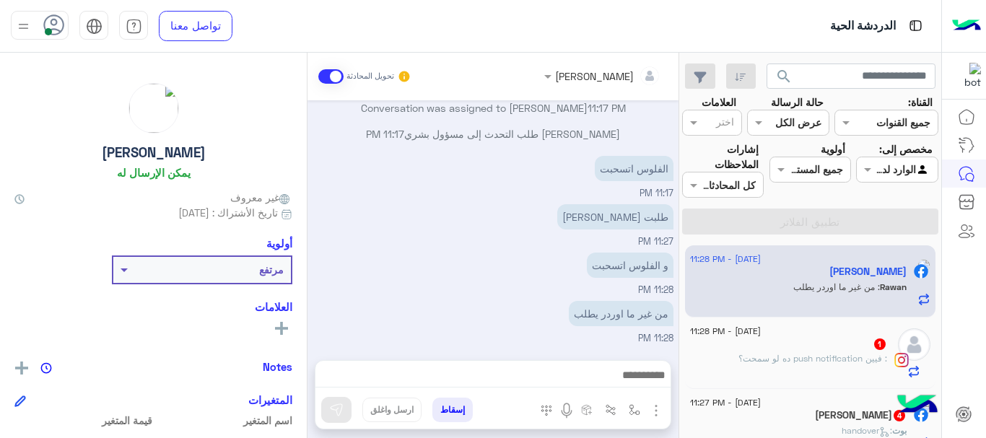
scroll to position [1246, 0]
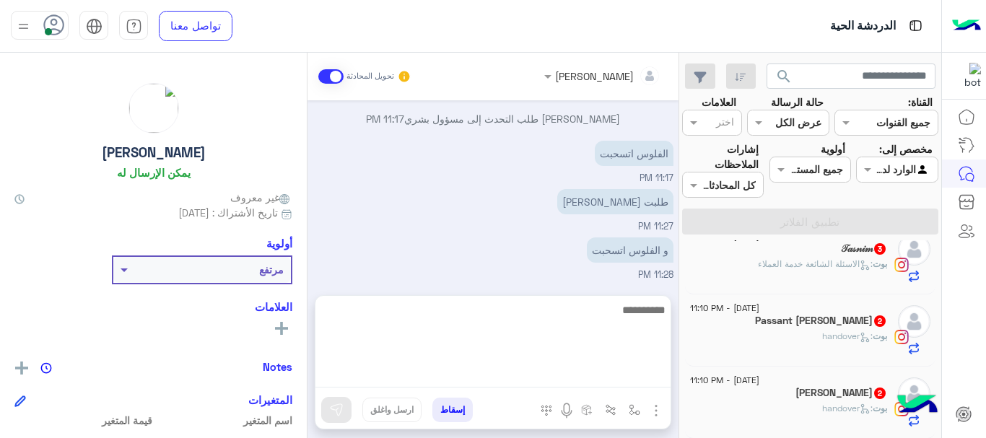
click at [606, 380] on textarea at bounding box center [492, 344] width 355 height 87
type textarea "**********"
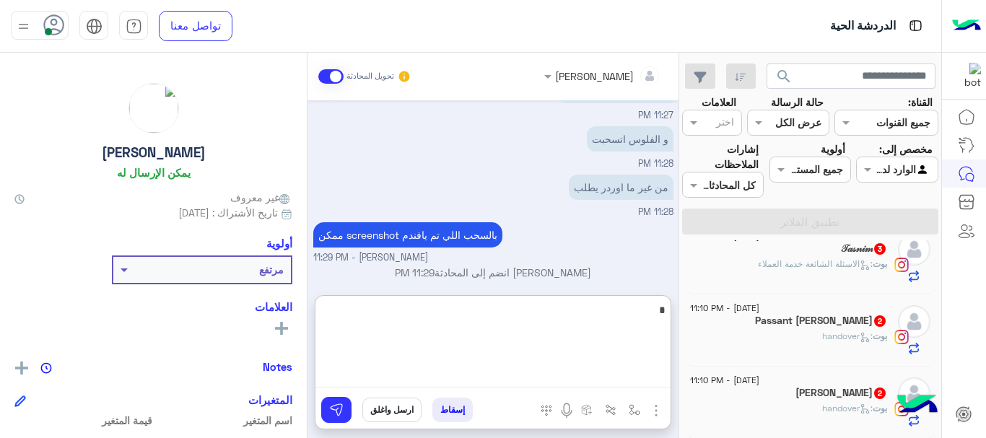
scroll to position [679, 0]
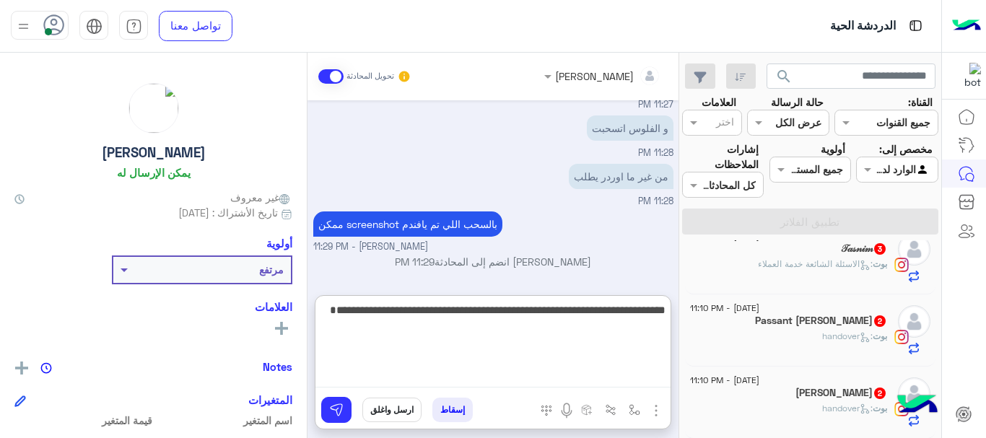
type textarea "**********"
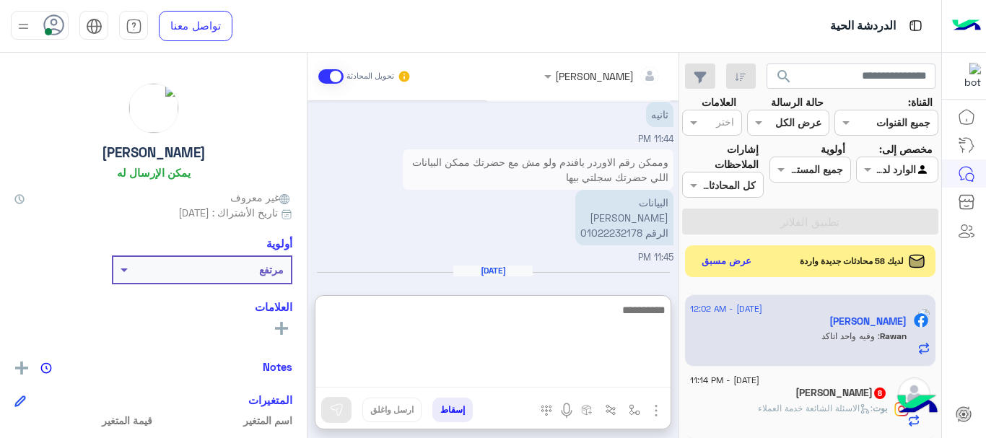
scroll to position [1396, 0]
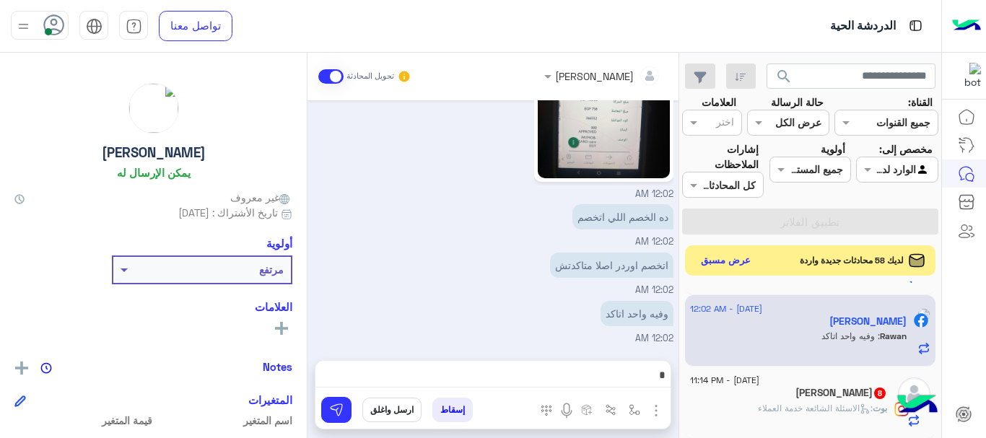
click at [738, 257] on button "عرض مسبق" at bounding box center [726, 260] width 61 height 19
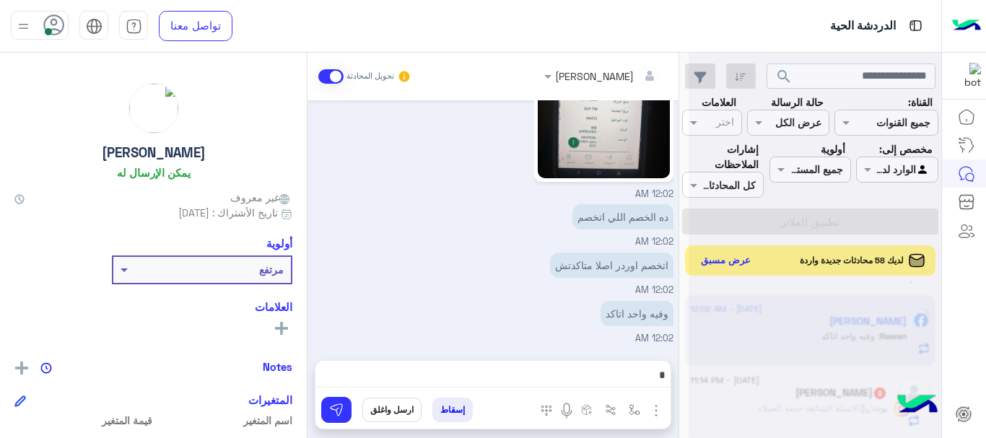
scroll to position [1331, 0]
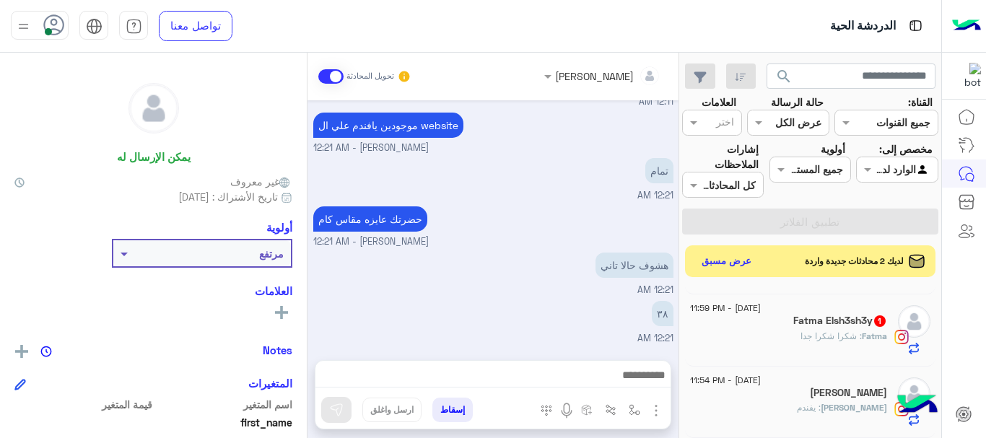
scroll to position [1123, 0]
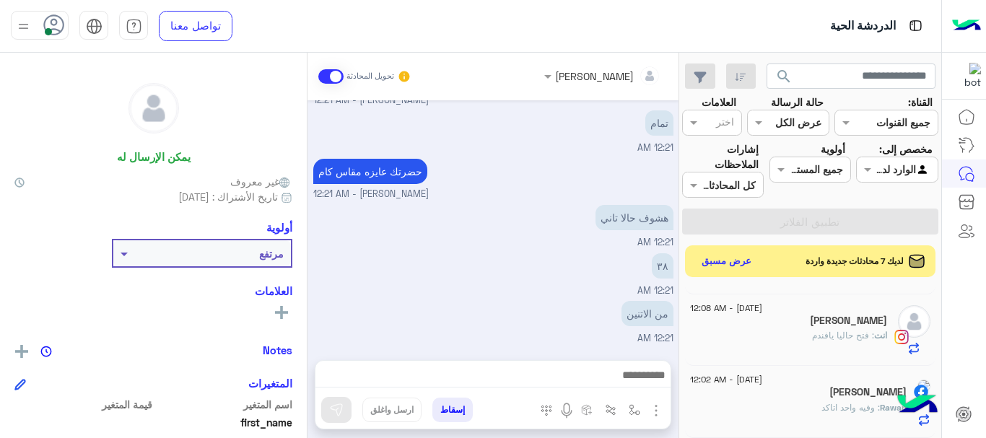
click at [51, 24] on use at bounding box center [54, 24] width 21 height 21
click at [55, 33] on icon at bounding box center [54, 25] width 22 height 22
click at [55, 26] on icon at bounding box center [54, 25] width 22 height 22
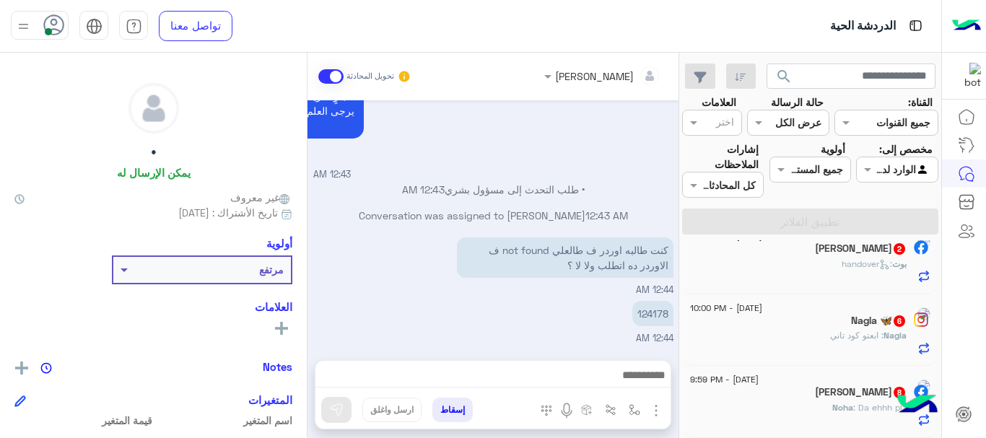
scroll to position [7, 0]
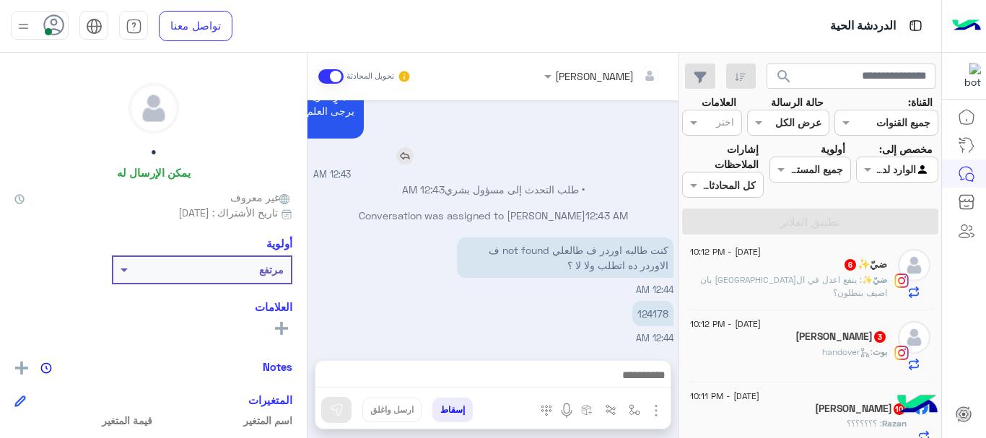
click at [450, 132] on div "جارٍ تحويلك إلى أحد مسؤولي خدمة العملاء الآن. يرجى العلم إذا اخترت العودة للبوت…" at bounding box center [410, 124] width 526 height 82
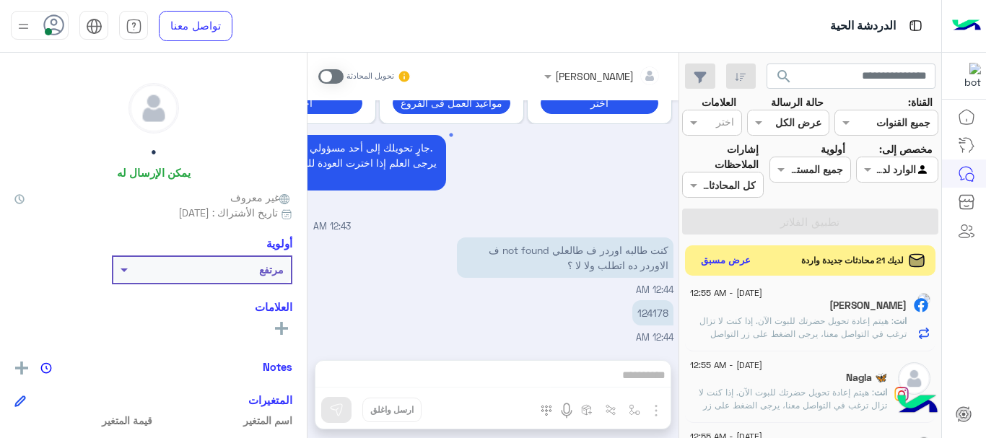
click at [722, 261] on button "عرض مسبق" at bounding box center [726, 260] width 61 height 19
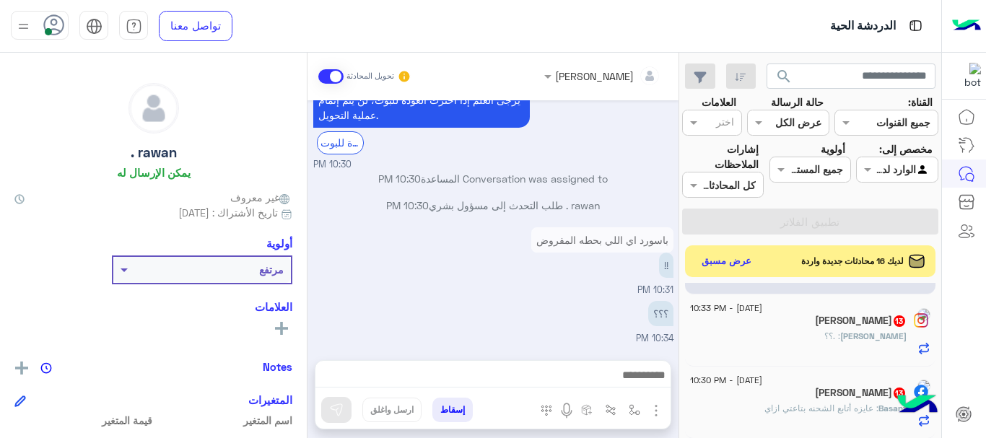
scroll to position [569, 0]
